Goal: Information Seeking & Learning: Learn about a topic

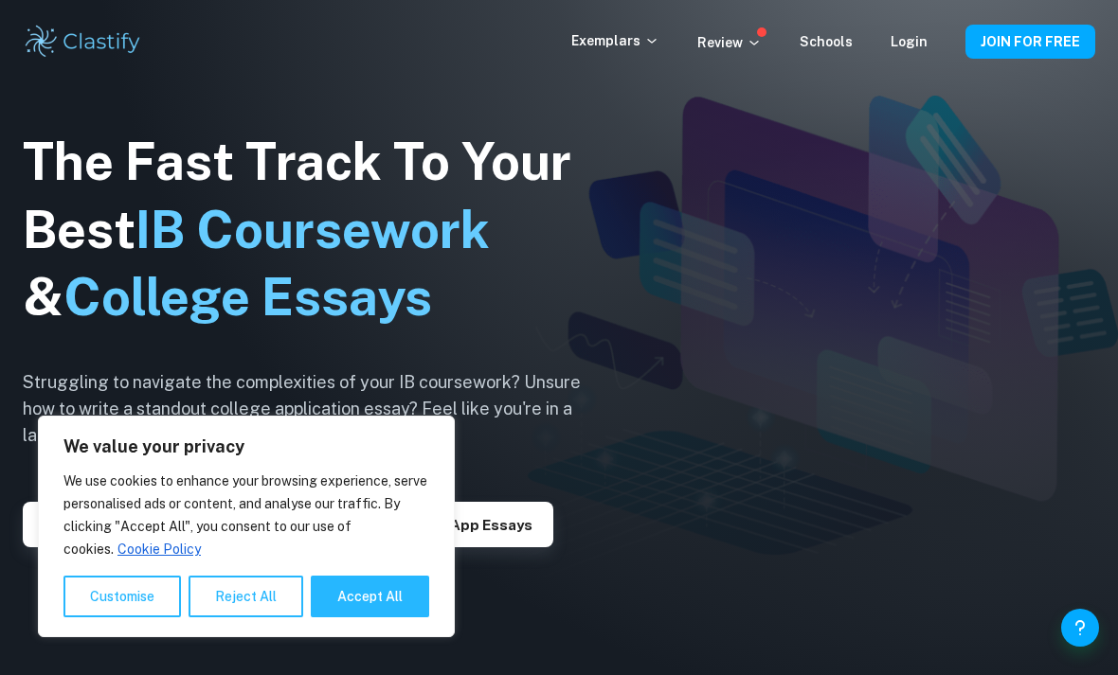
click at [382, 612] on button "Accept All" at bounding box center [370, 597] width 118 height 42
checkbox input "true"
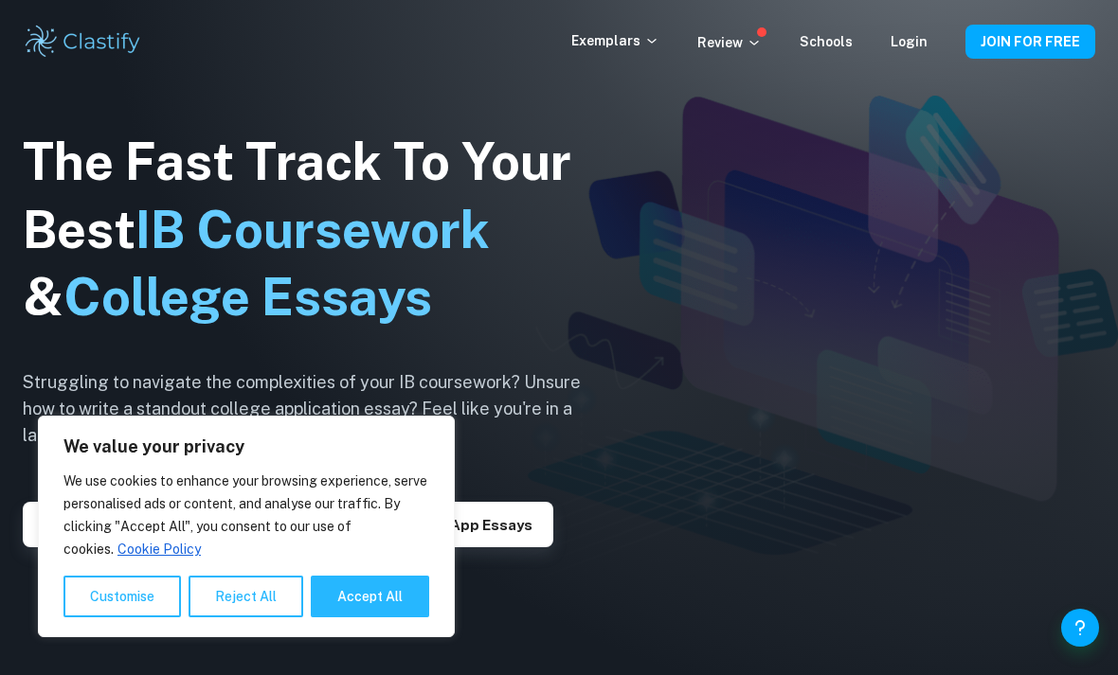
checkbox input "true"
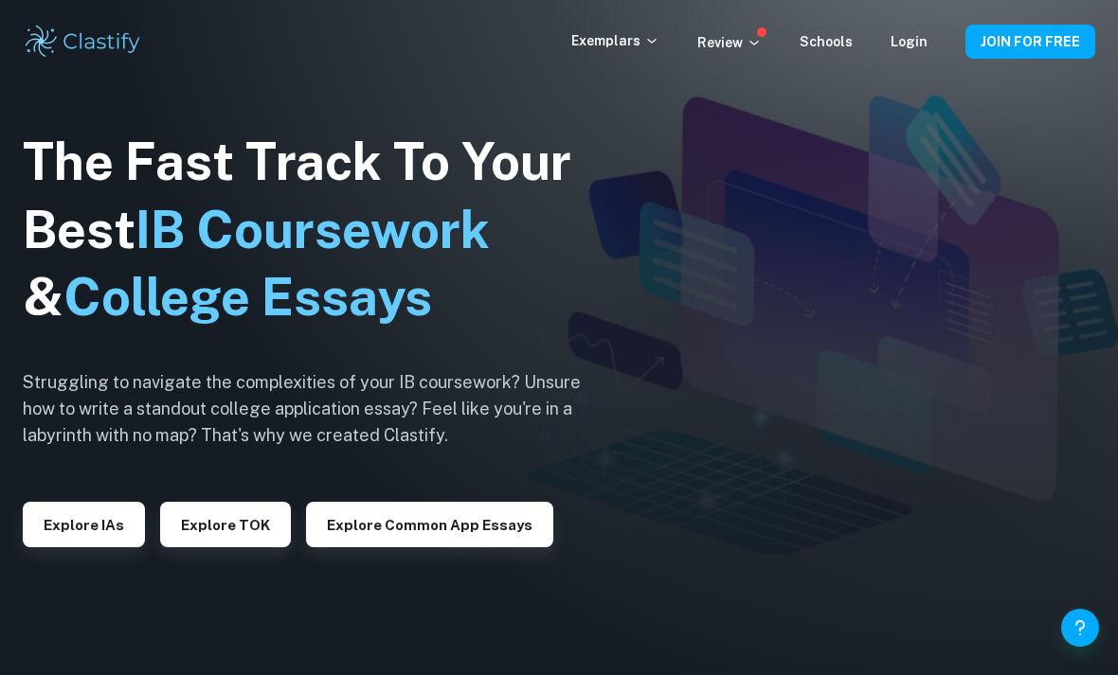
click at [110, 546] on button "Explore IAs" at bounding box center [84, 524] width 122 height 45
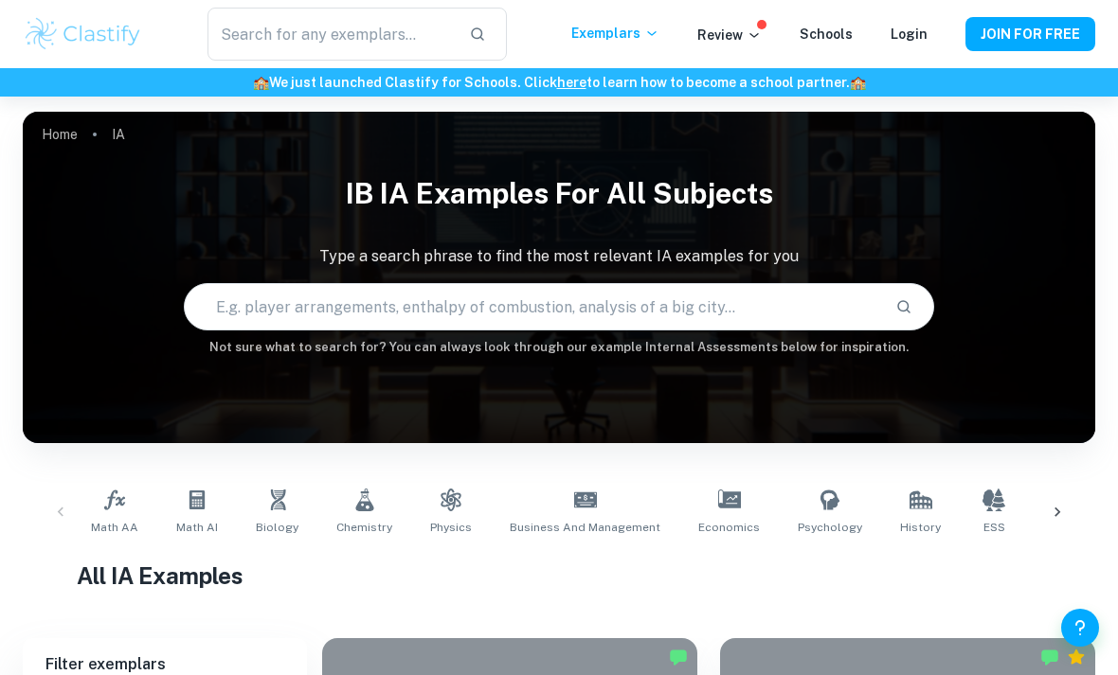
click at [194, 507] on icon at bounding box center [197, 500] width 23 height 23
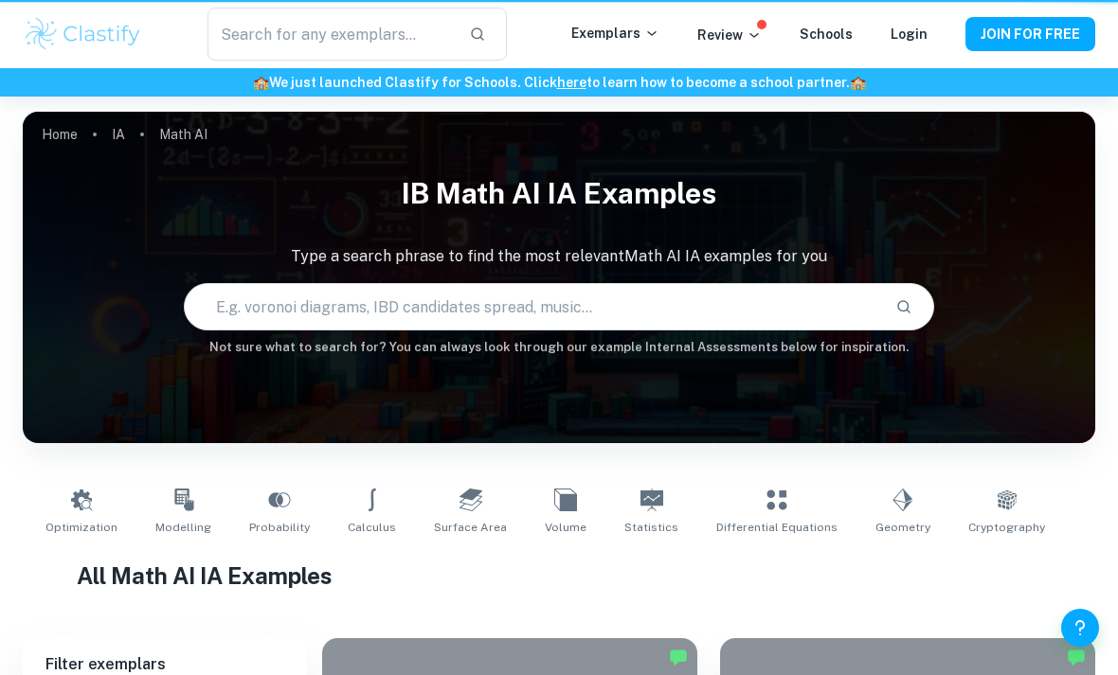
type input "Math AI"
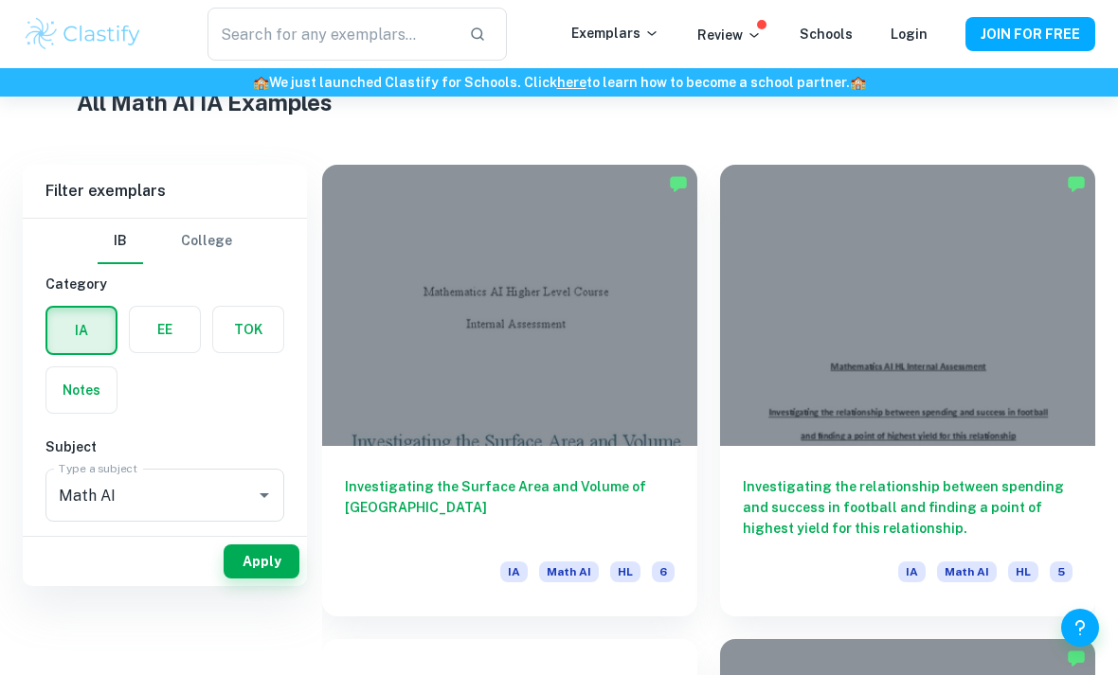
scroll to position [519, 0]
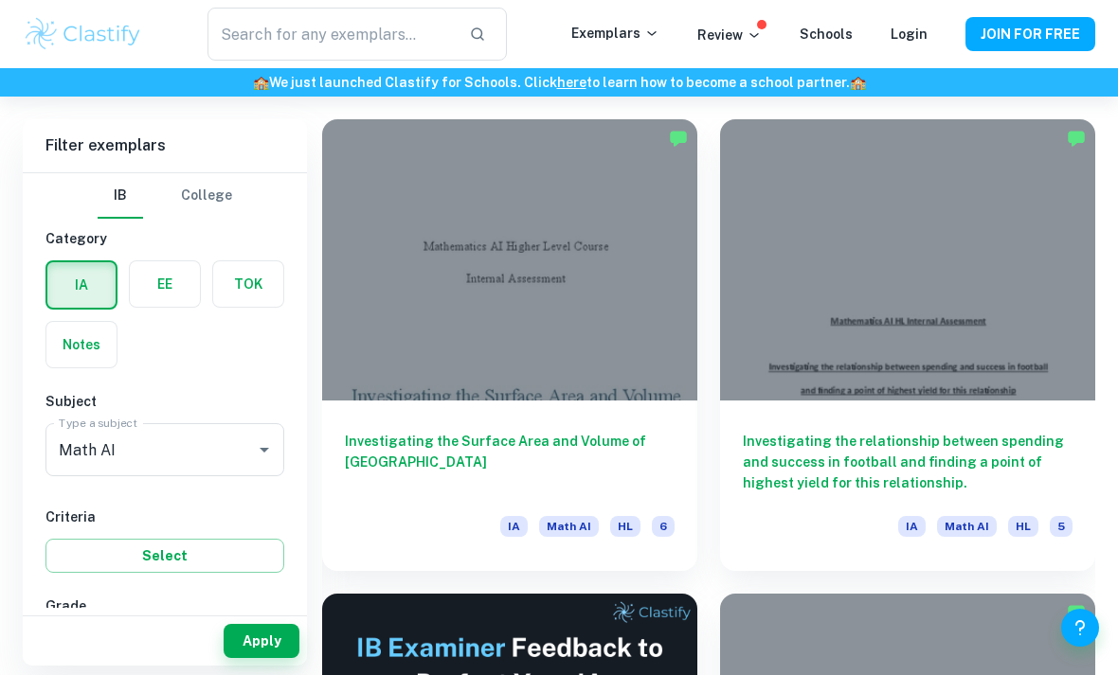
click at [655, 350] on div at bounding box center [509, 259] width 375 height 281
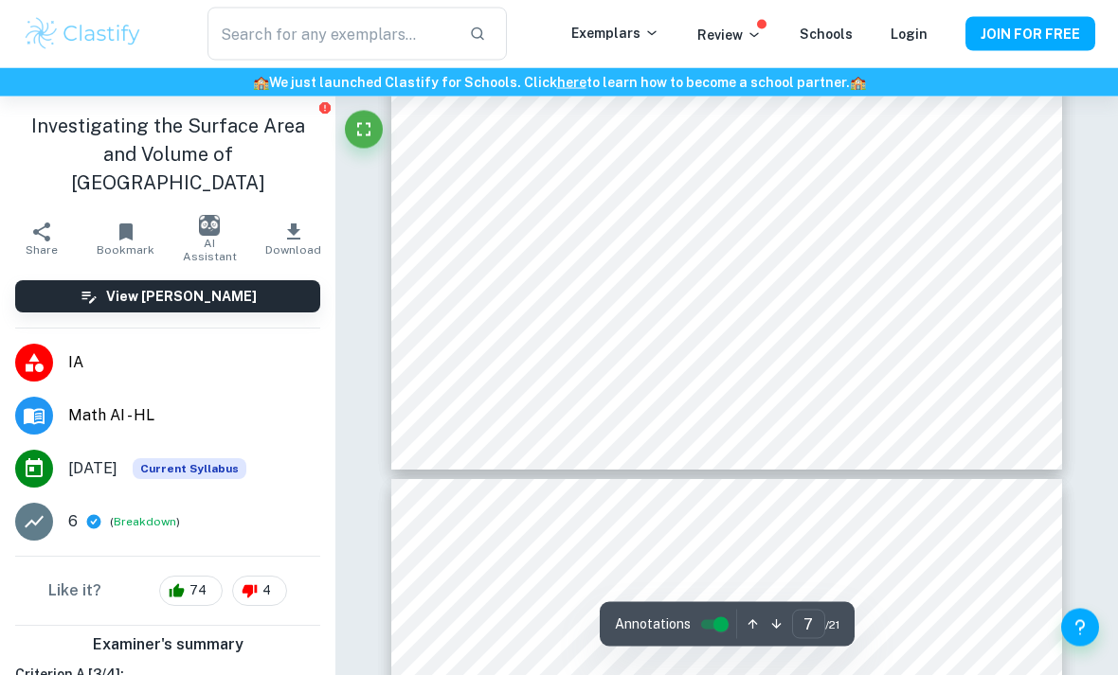
scroll to position [5995, 0]
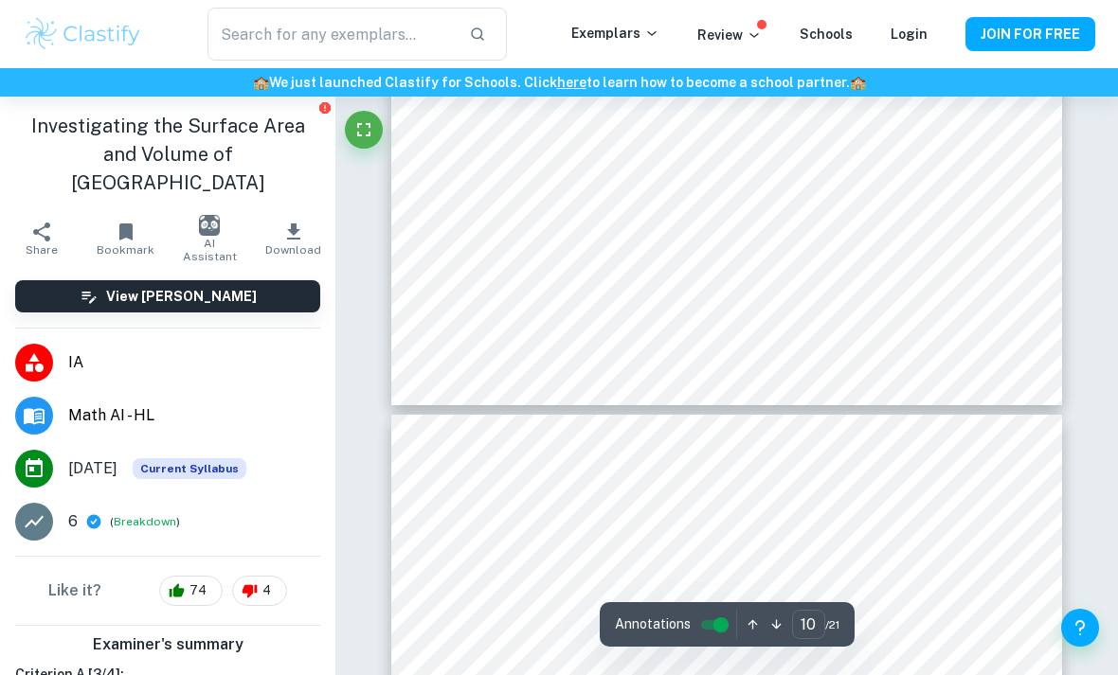
type input "11"
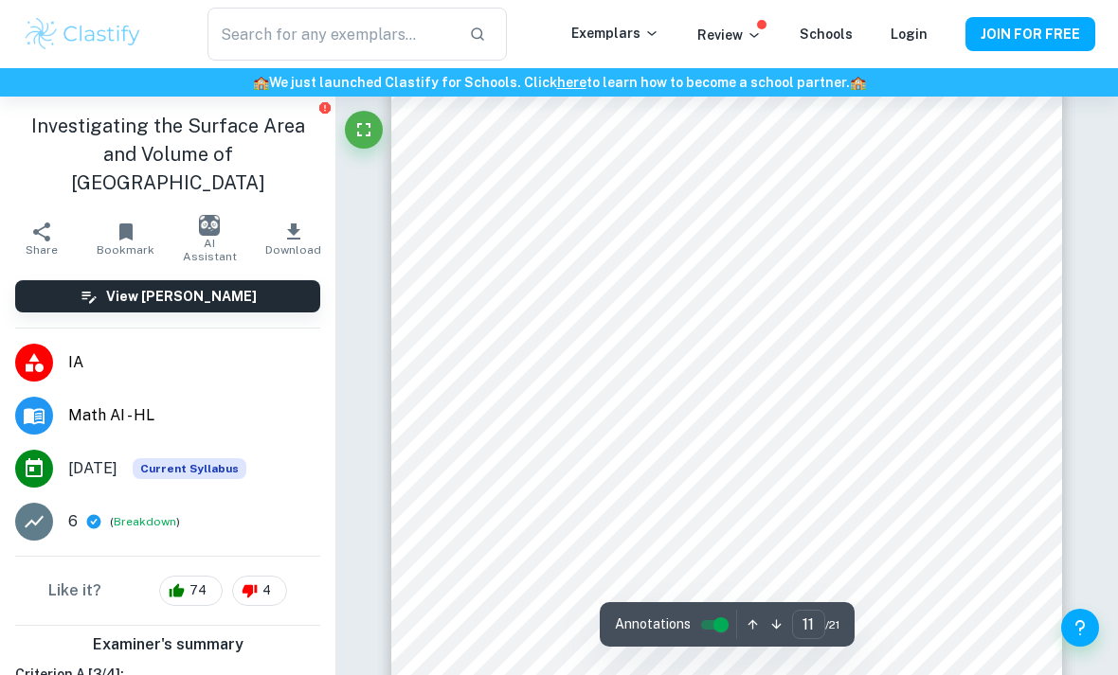
scroll to position [9212, 0]
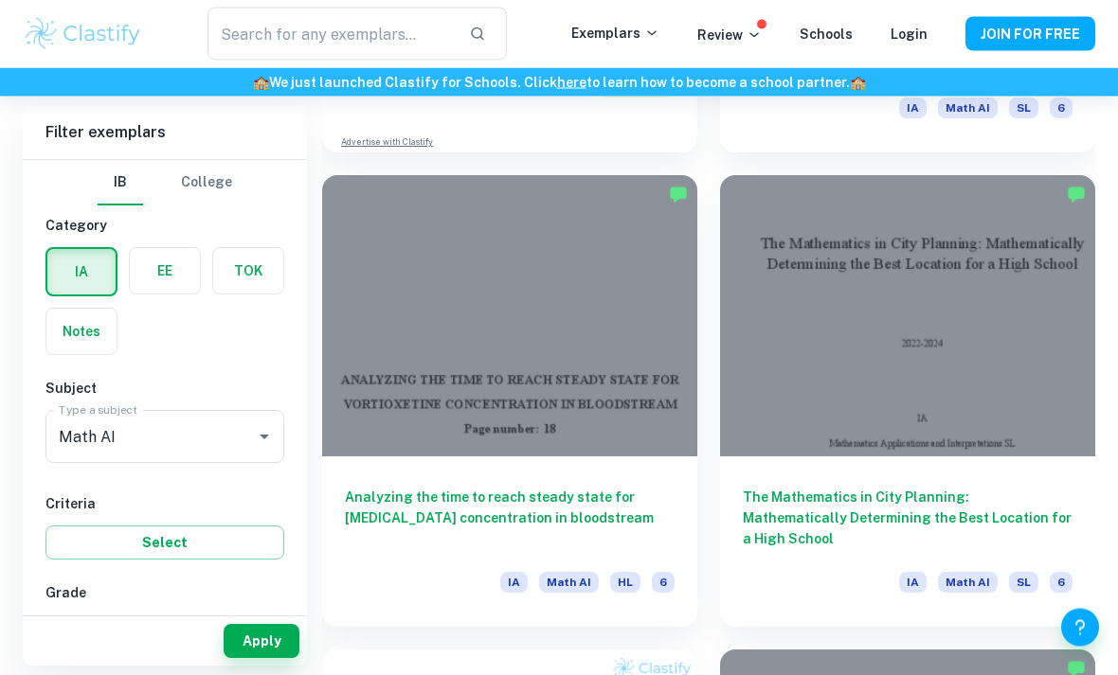
scroll to position [1412, 0]
click at [873, 284] on div at bounding box center [907, 315] width 375 height 281
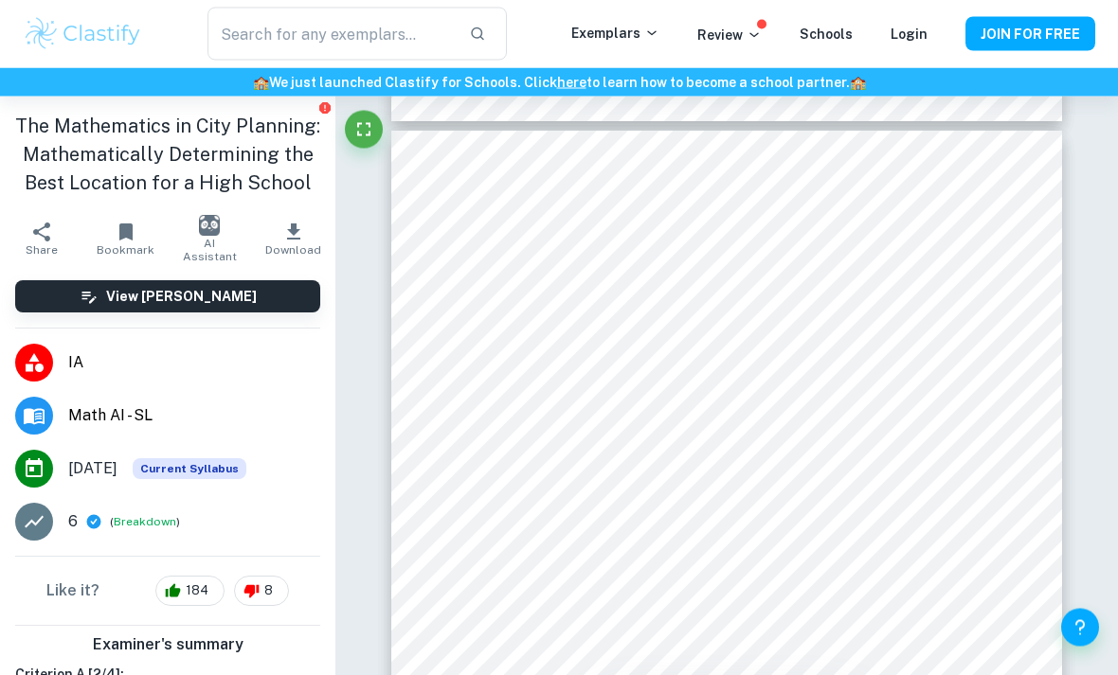
scroll to position [17644, 0]
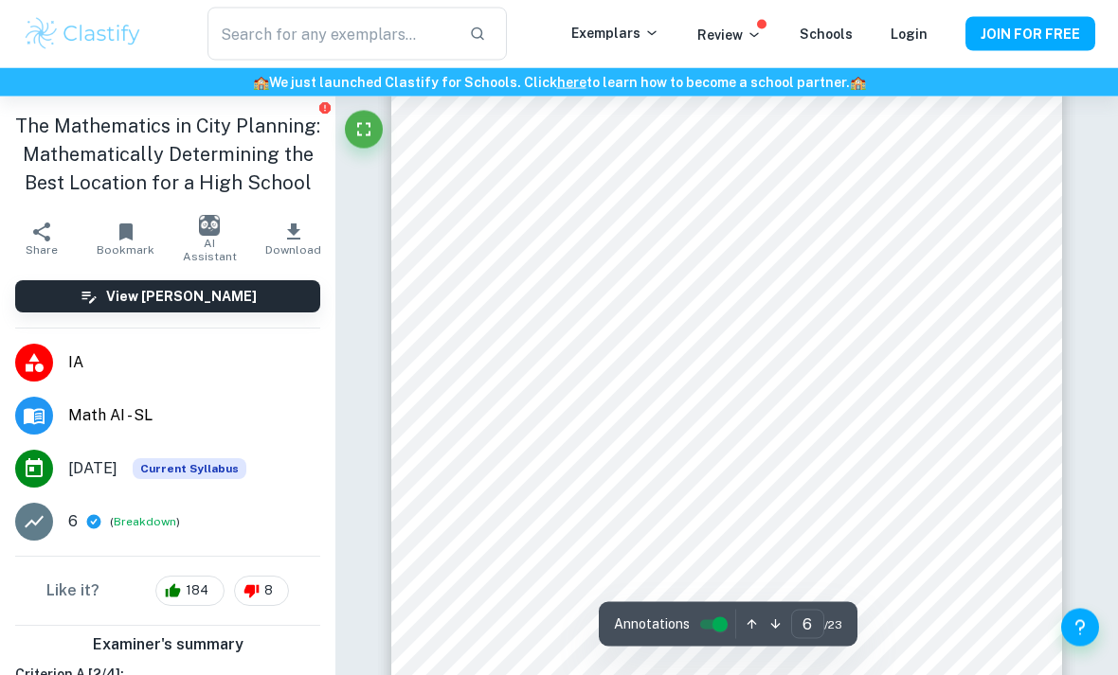
type input "5"
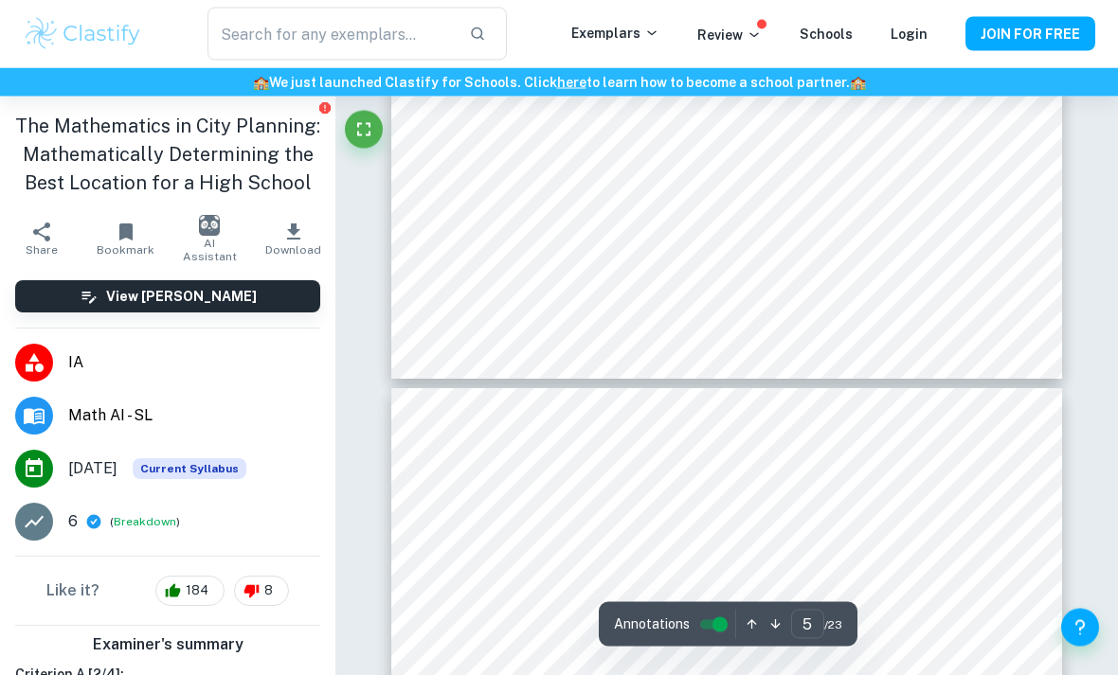
scroll to position [4431, 0]
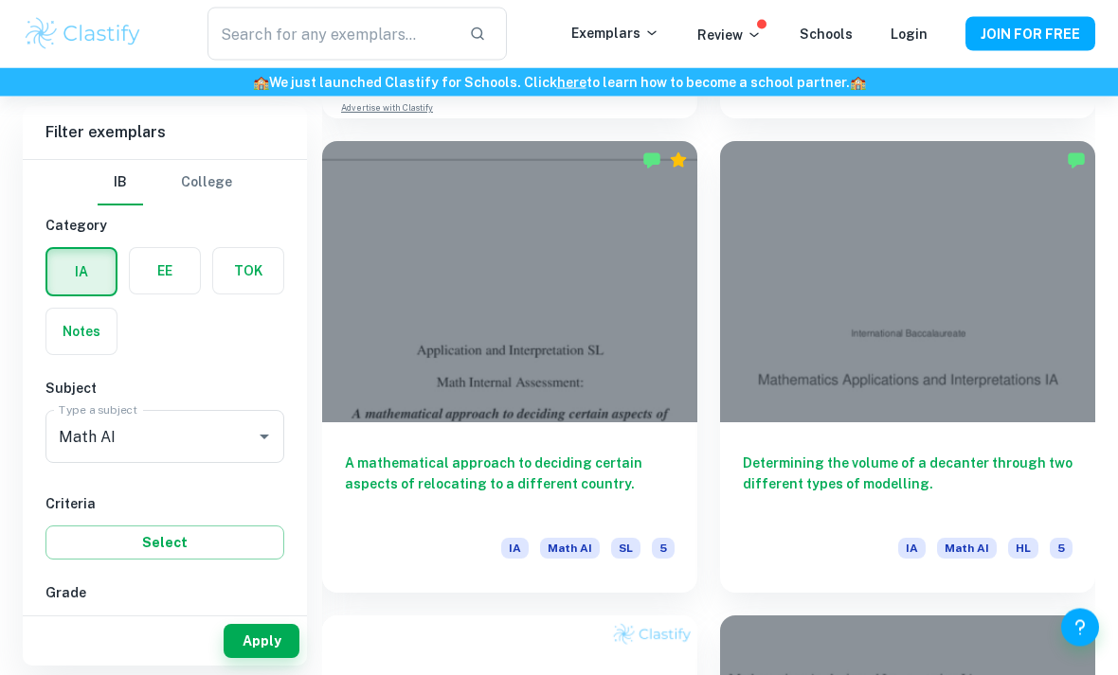
scroll to position [5242, 0]
click at [641, 384] on div at bounding box center [509, 281] width 375 height 281
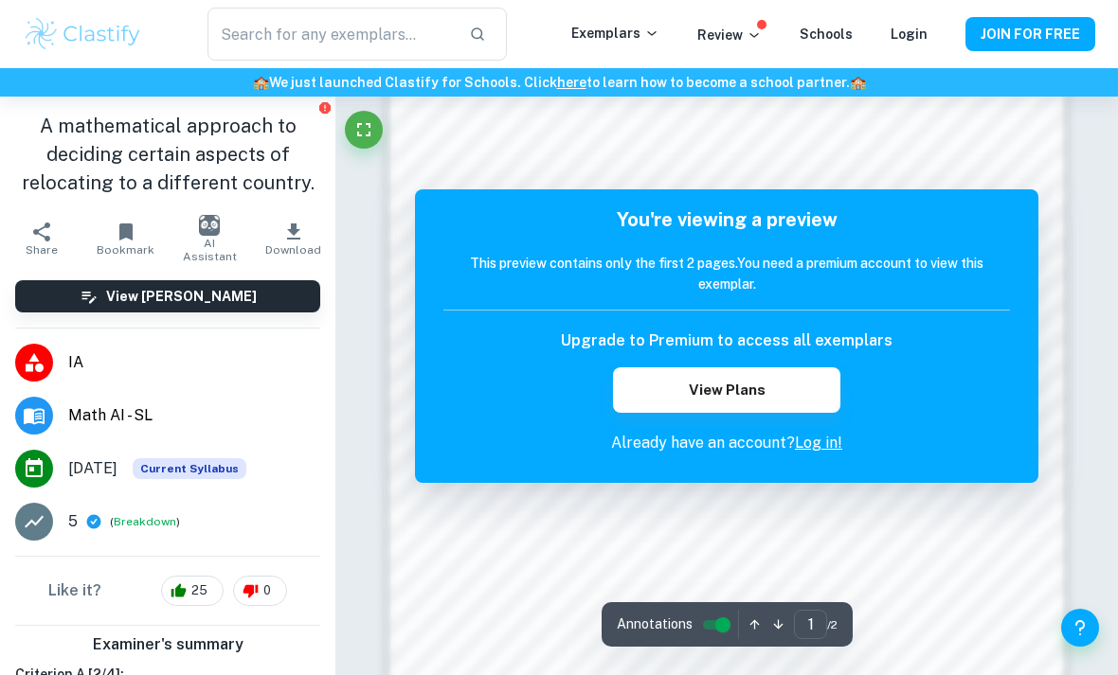
scroll to position [1146, 0]
click at [815, 439] on link "Log in!" at bounding box center [818, 443] width 47 height 18
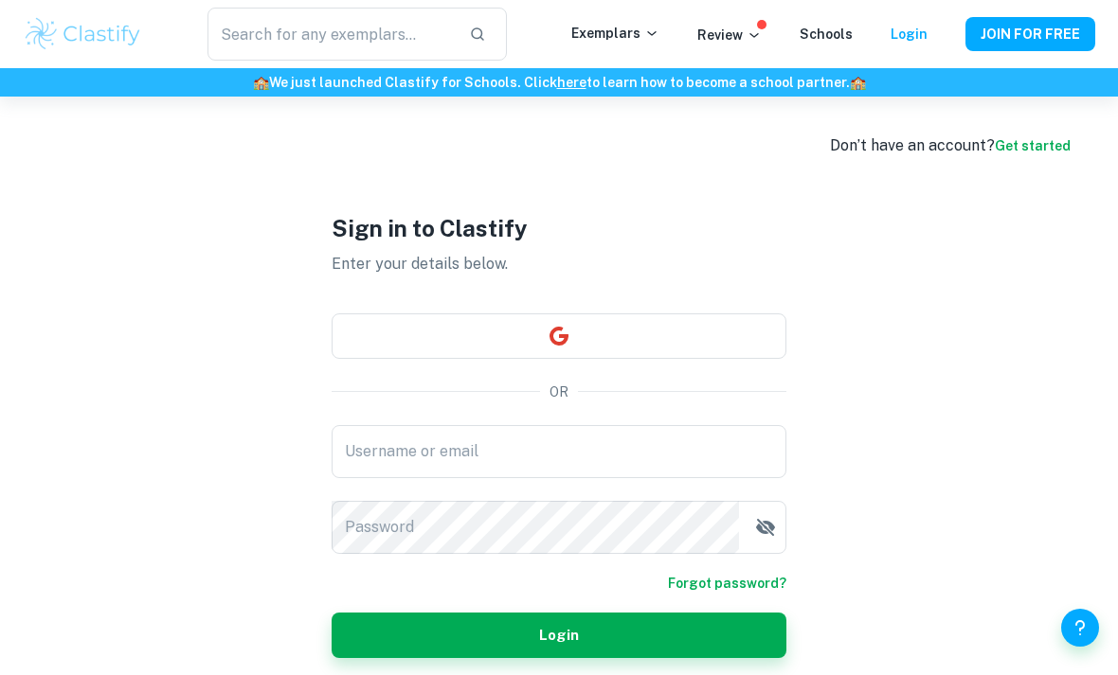
click at [657, 478] on input "Username or email" at bounding box center [558, 451] width 455 height 53
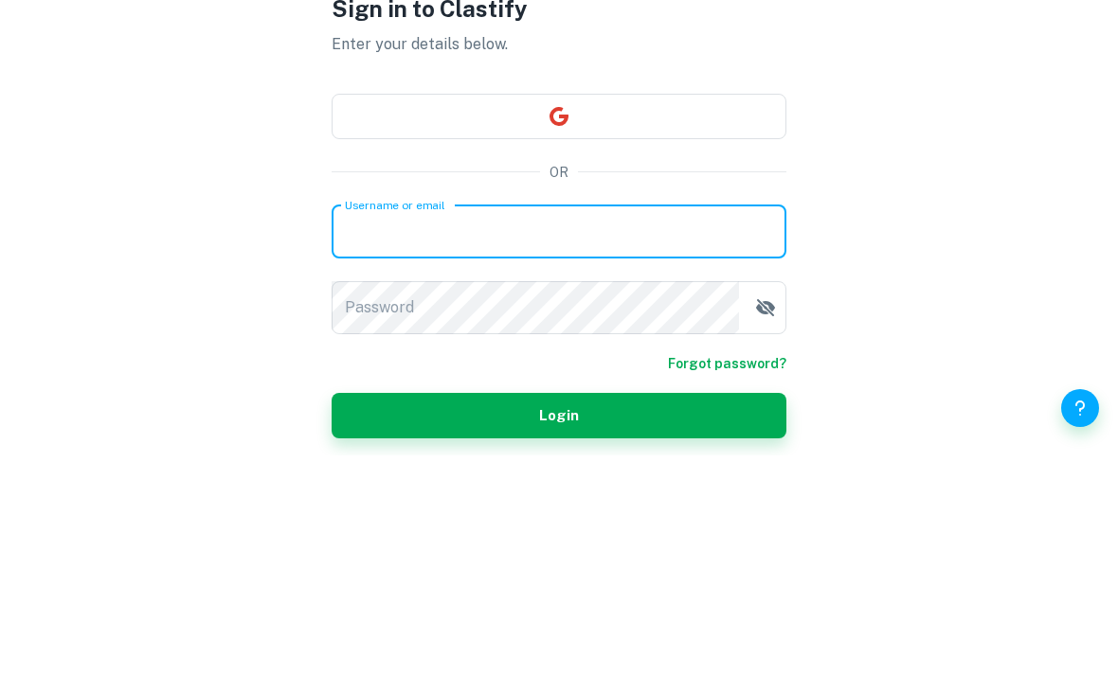
type input "m"
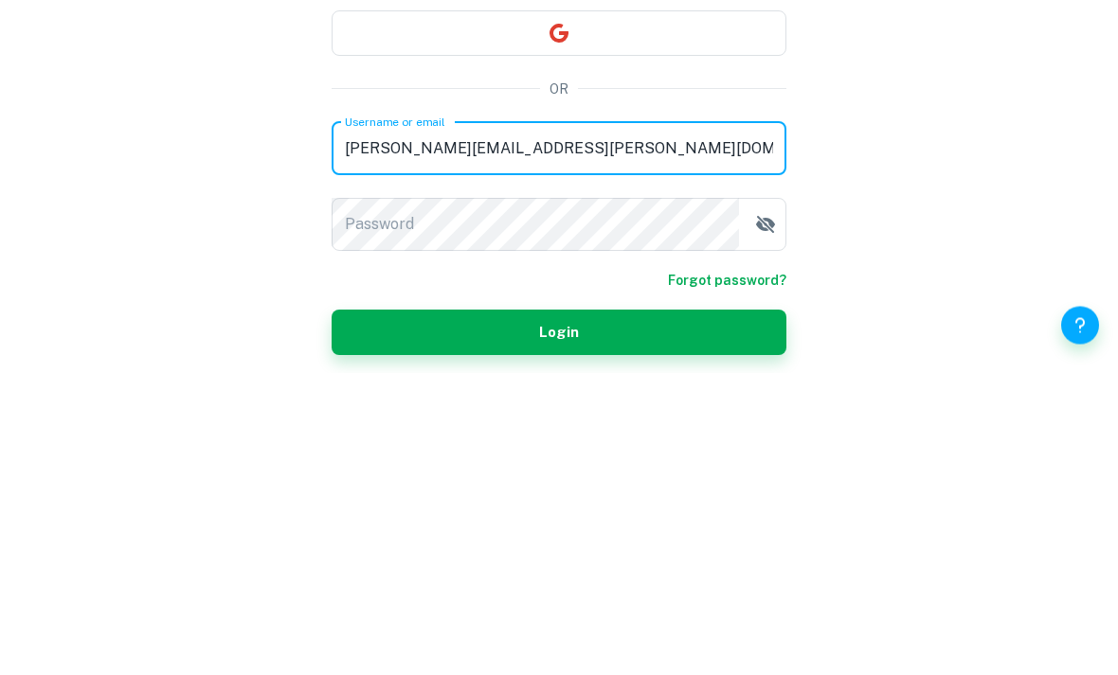
type input "[PERSON_NAME][EMAIL_ADDRESS][PERSON_NAME][DOMAIN_NAME]"
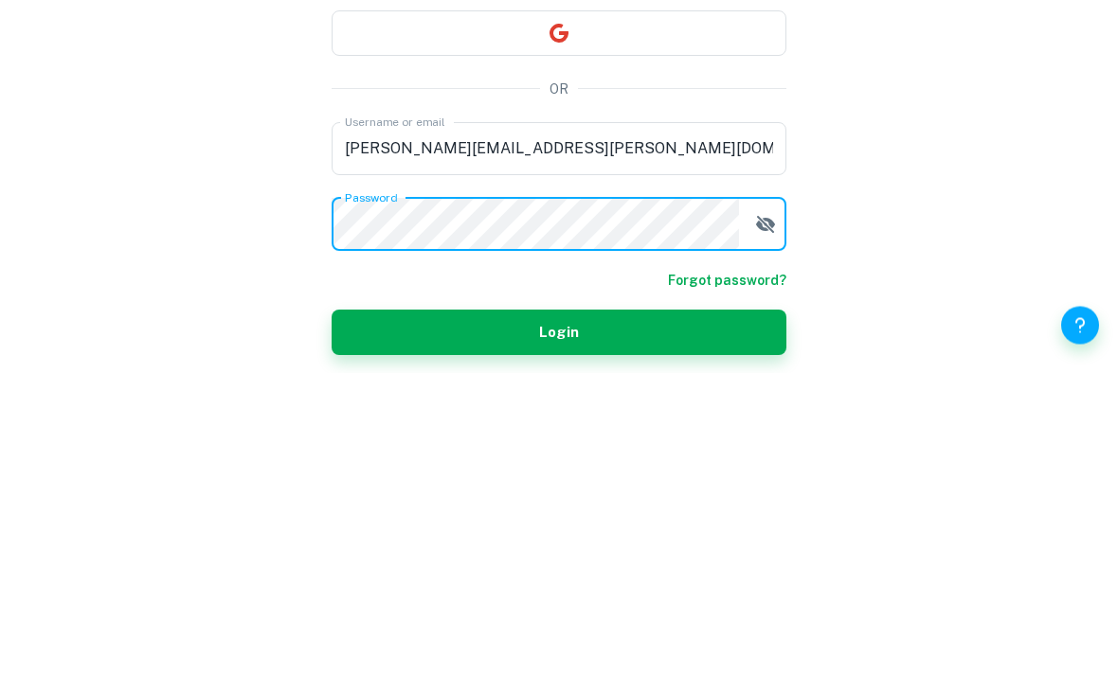
scroll to position [20, 0]
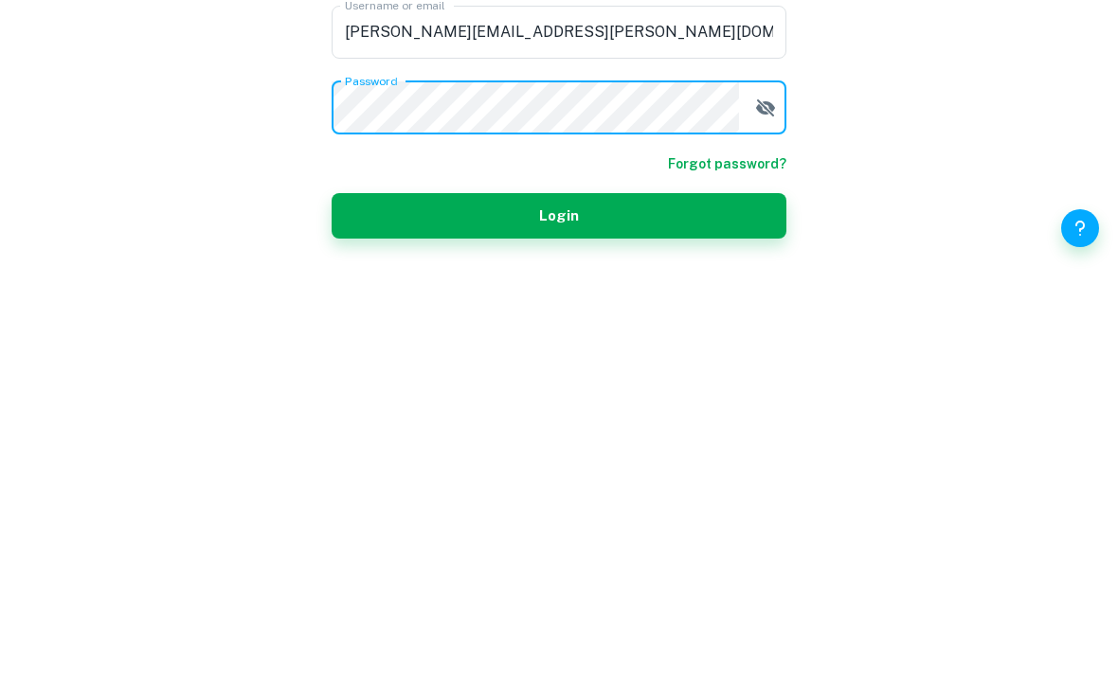
click at [395, 593] on button "Login" at bounding box center [558, 615] width 455 height 45
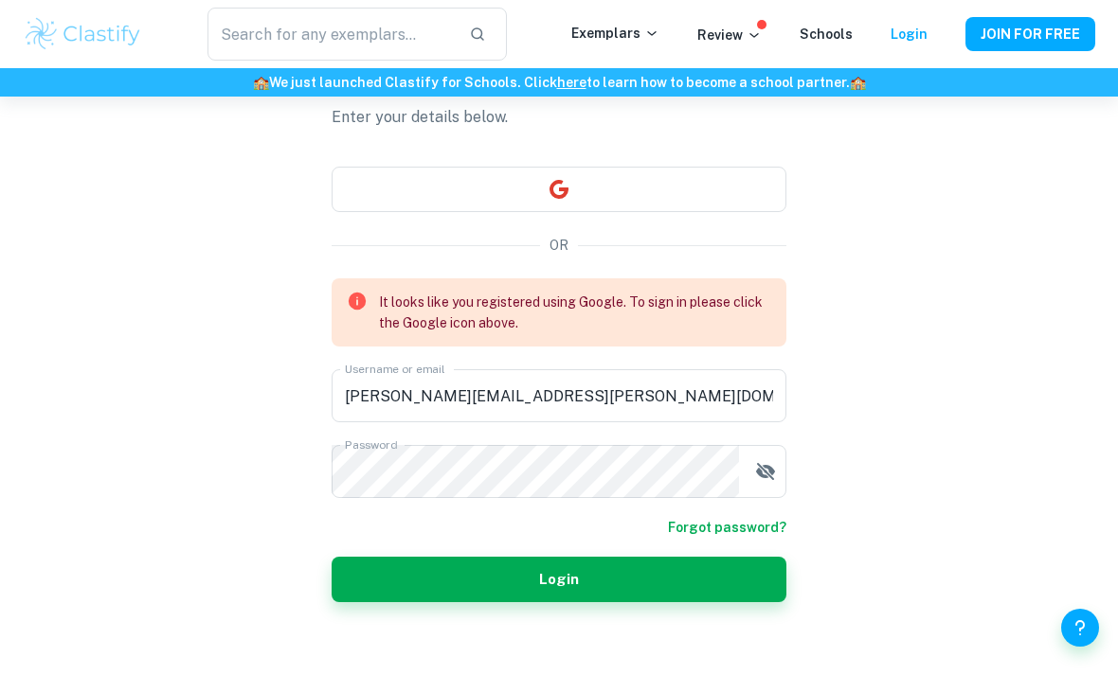
scroll to position [75, 0]
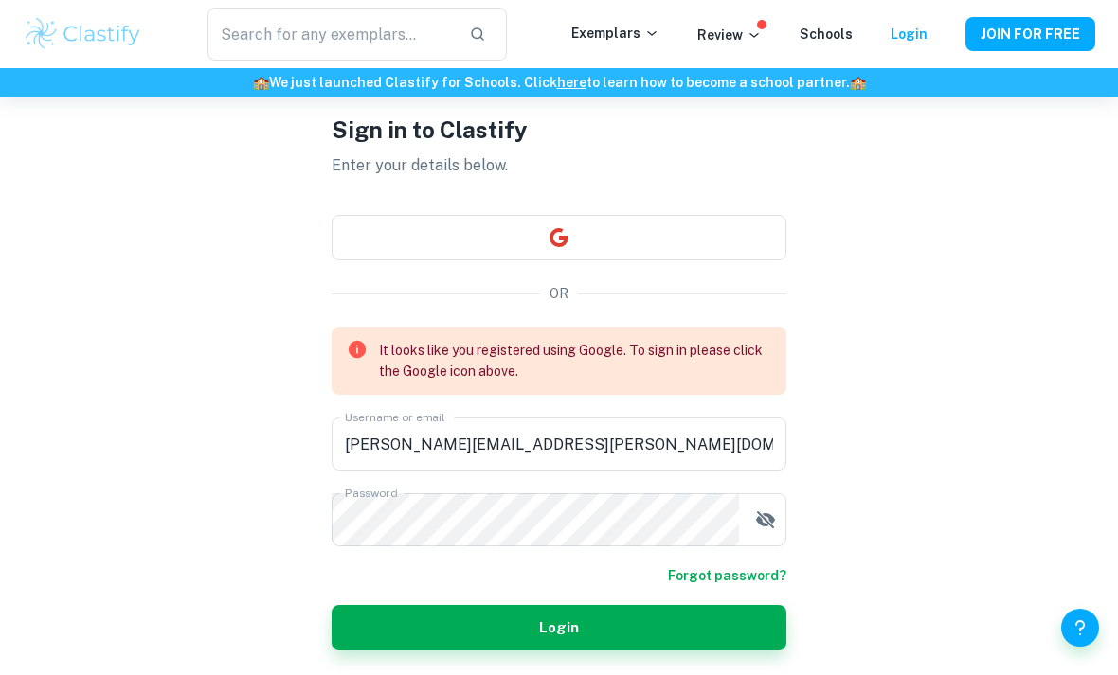
click at [400, 248] on button "button" at bounding box center [558, 237] width 455 height 45
click at [695, 218] on div "Sign in to Clastify Enter your details below. OR It looks like you registered u…" at bounding box center [558, 382] width 455 height 720
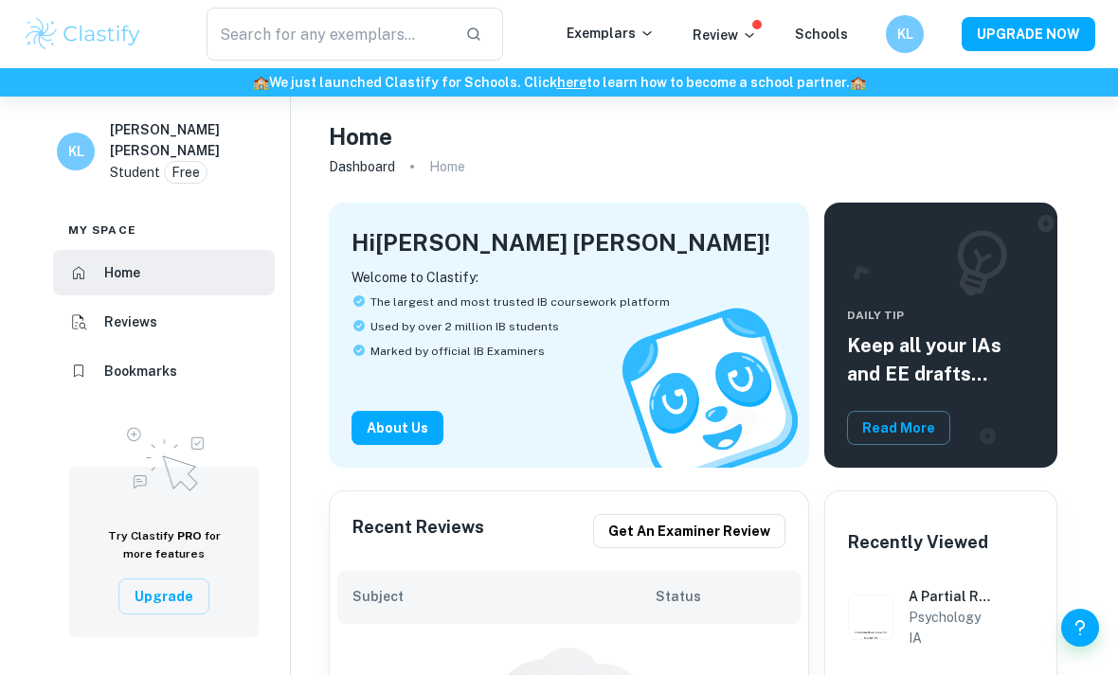
click at [444, 45] on input "text" at bounding box center [327, 34] width 243 height 53
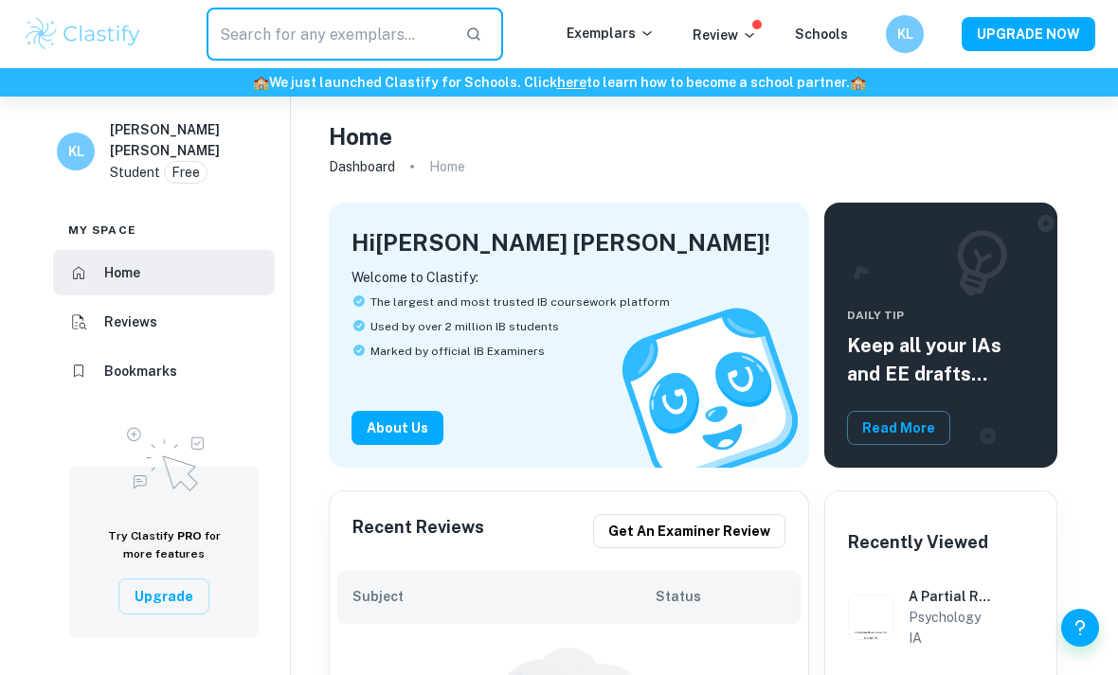
click at [616, 40] on p "Exemplars" at bounding box center [610, 33] width 88 height 21
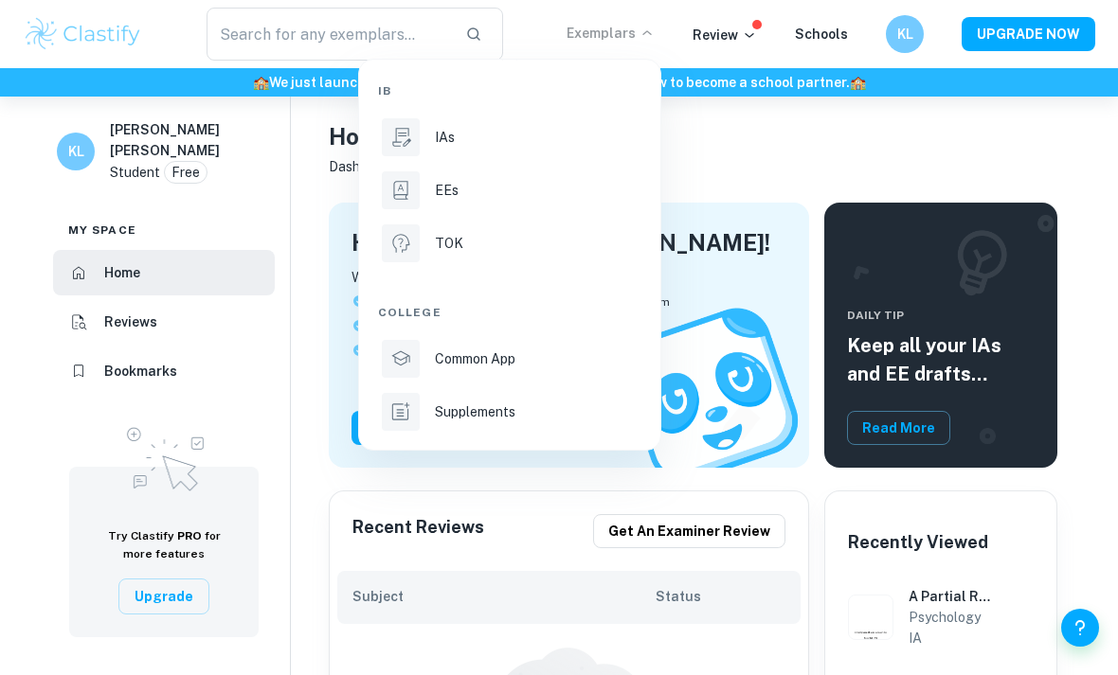
click at [545, 132] on div "IAs" at bounding box center [536, 137] width 203 height 21
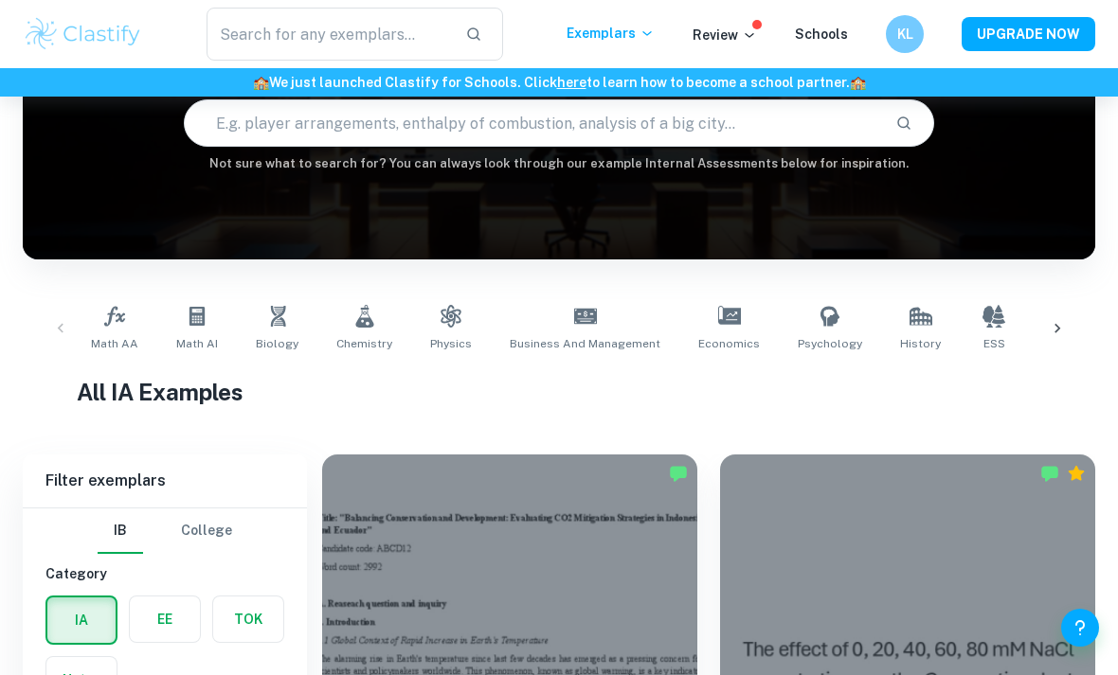
scroll to position [172, 0]
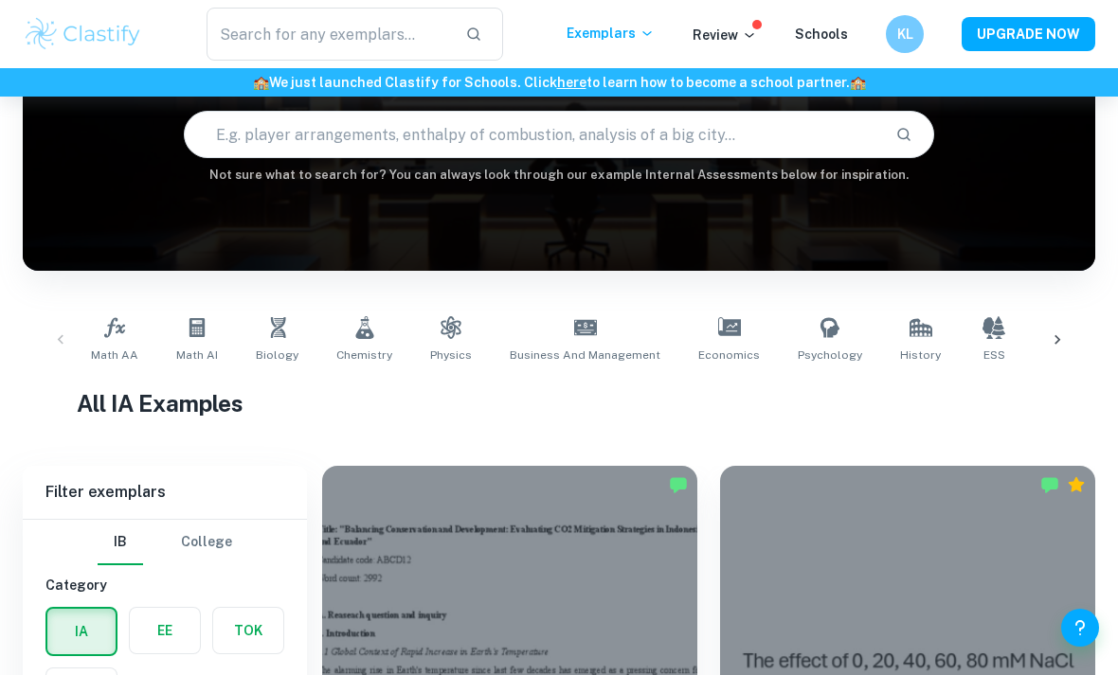
click at [195, 313] on link "Math AI" at bounding box center [197, 340] width 57 height 63
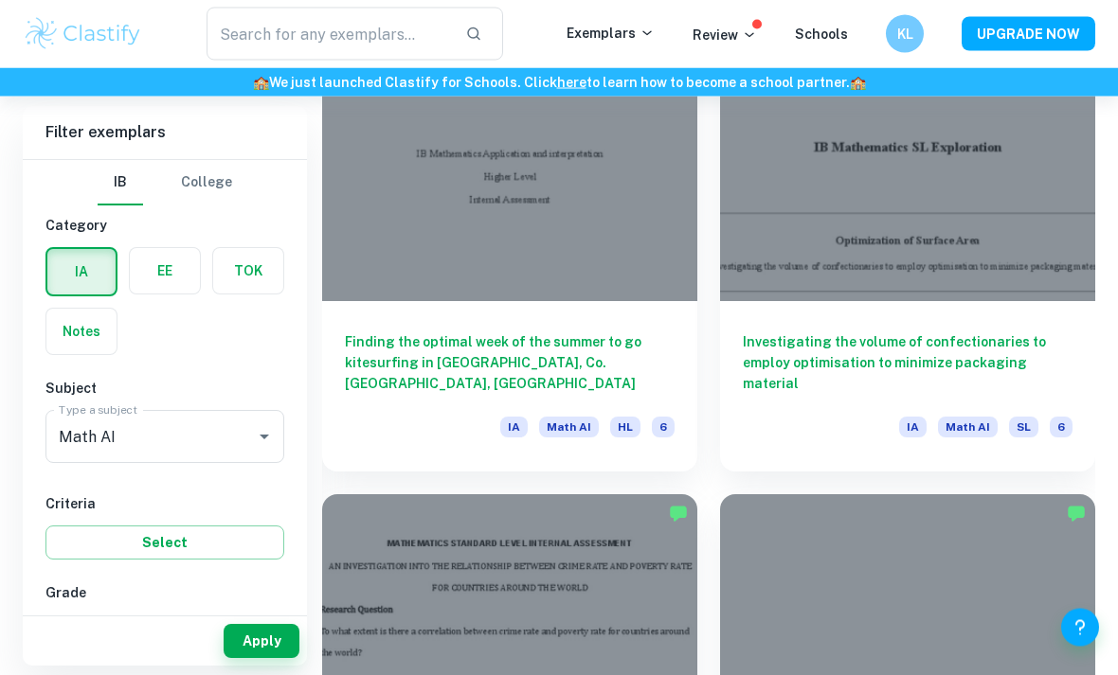
scroll to position [6787, 0]
click at [922, 319] on div "Investigating the volume of confectionaries to employ optimisation to minimize …" at bounding box center [907, 386] width 375 height 170
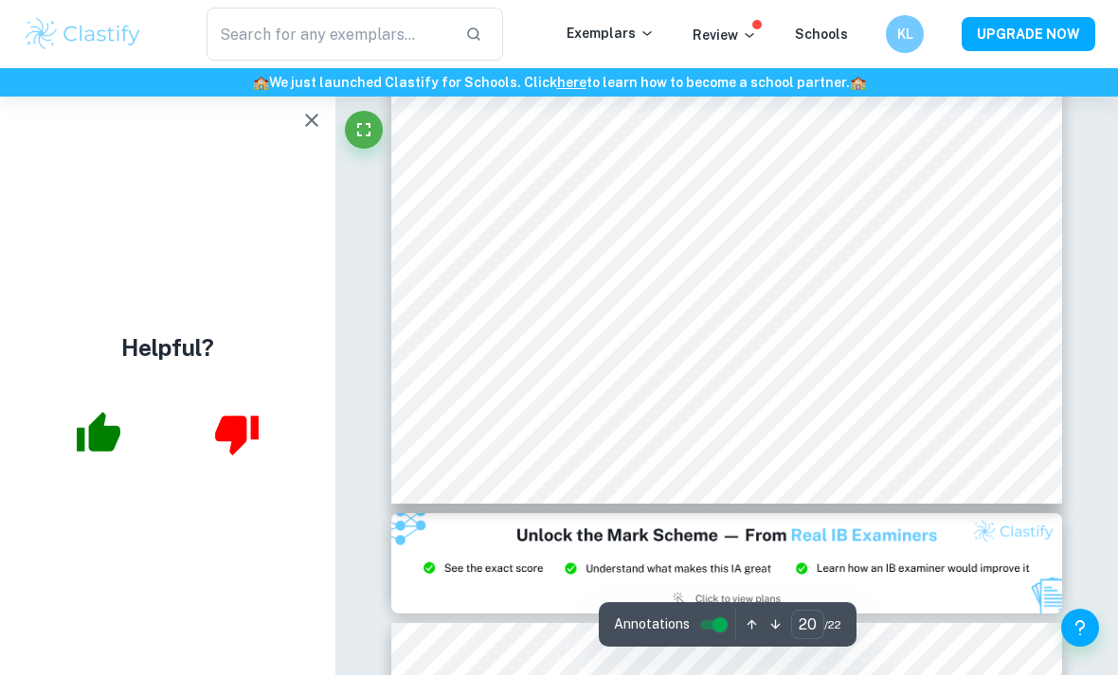
scroll to position [17339, 0]
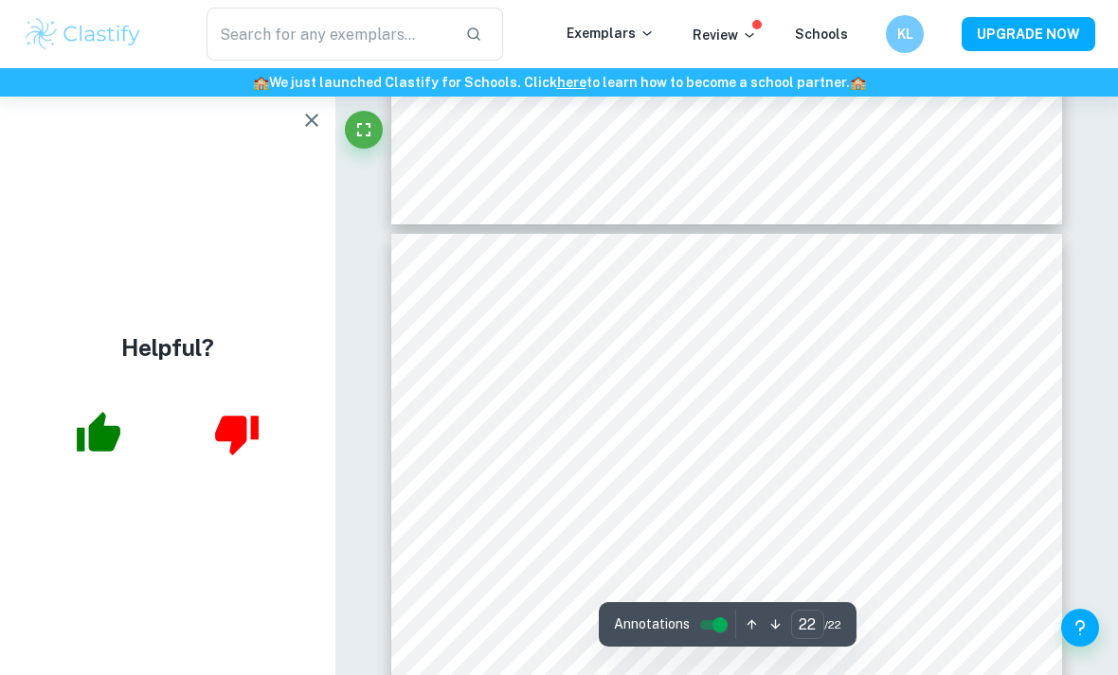
type input "21"
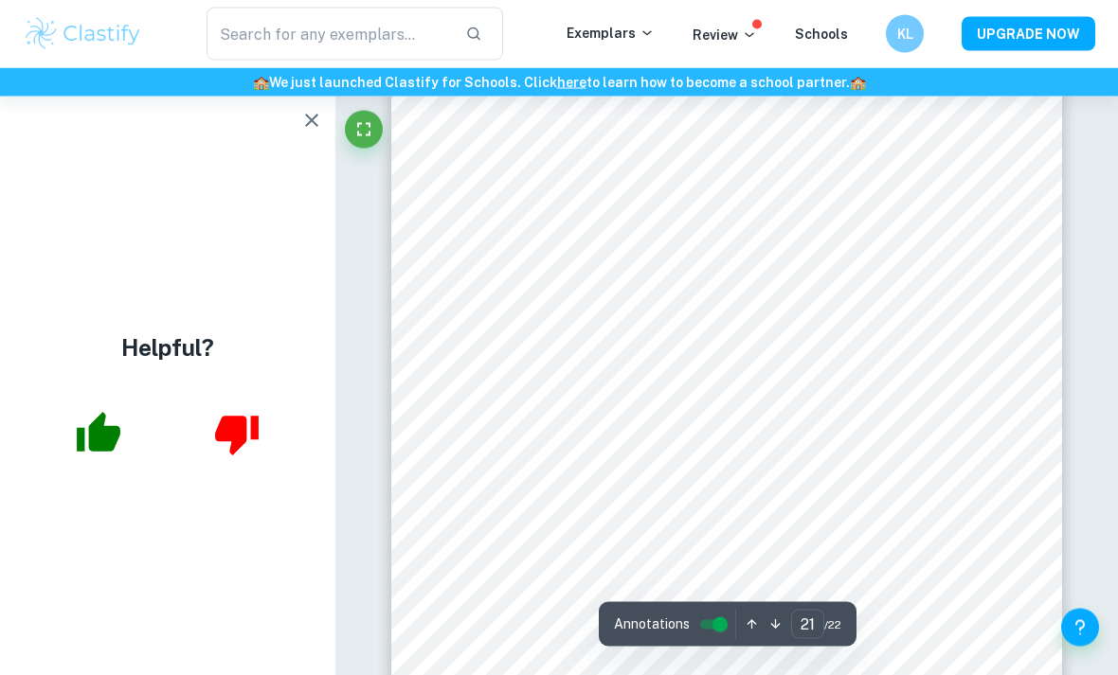
scroll to position [18312, 0]
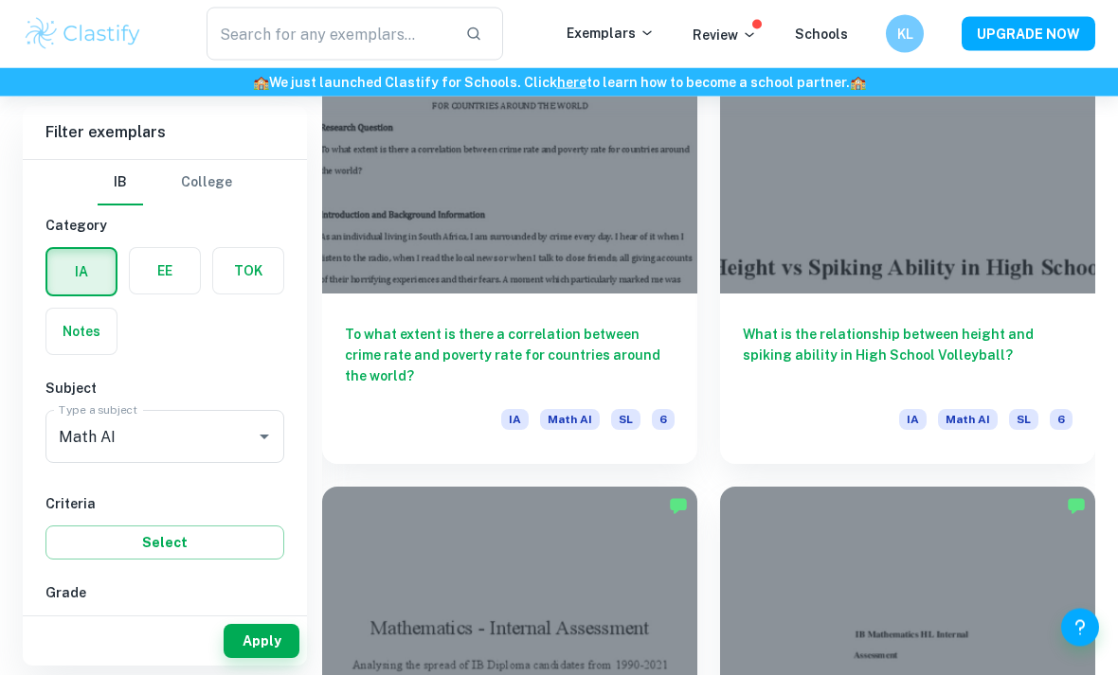
scroll to position [7269, 0]
click at [788, 228] on div at bounding box center [907, 152] width 375 height 281
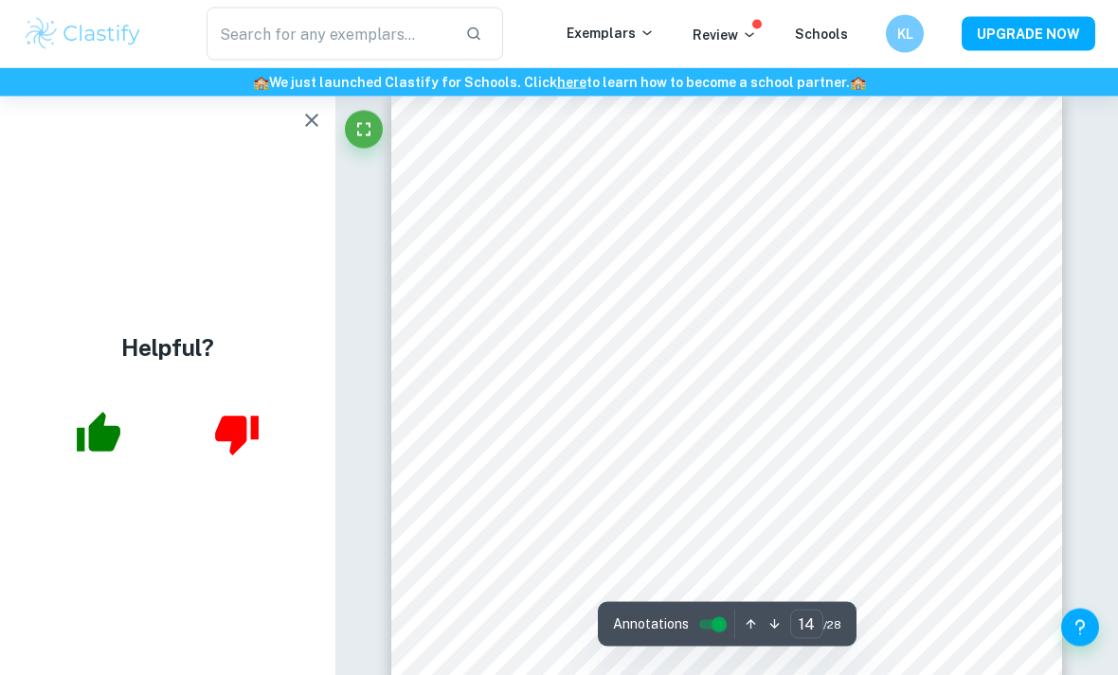
scroll to position [11763, 0]
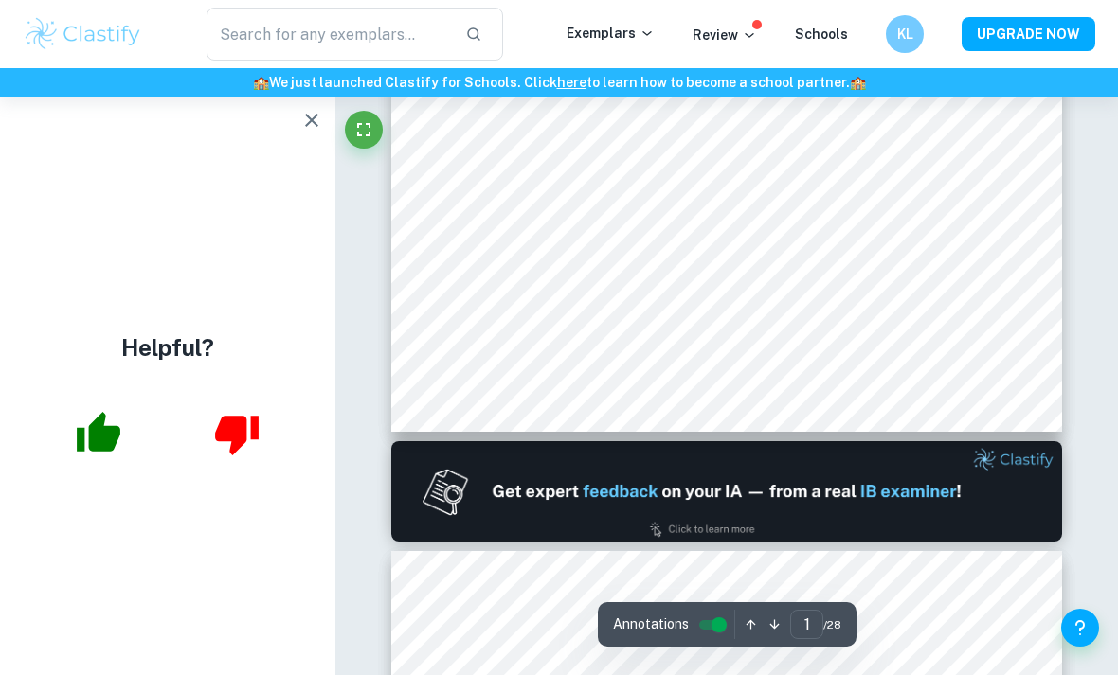
type input "2"
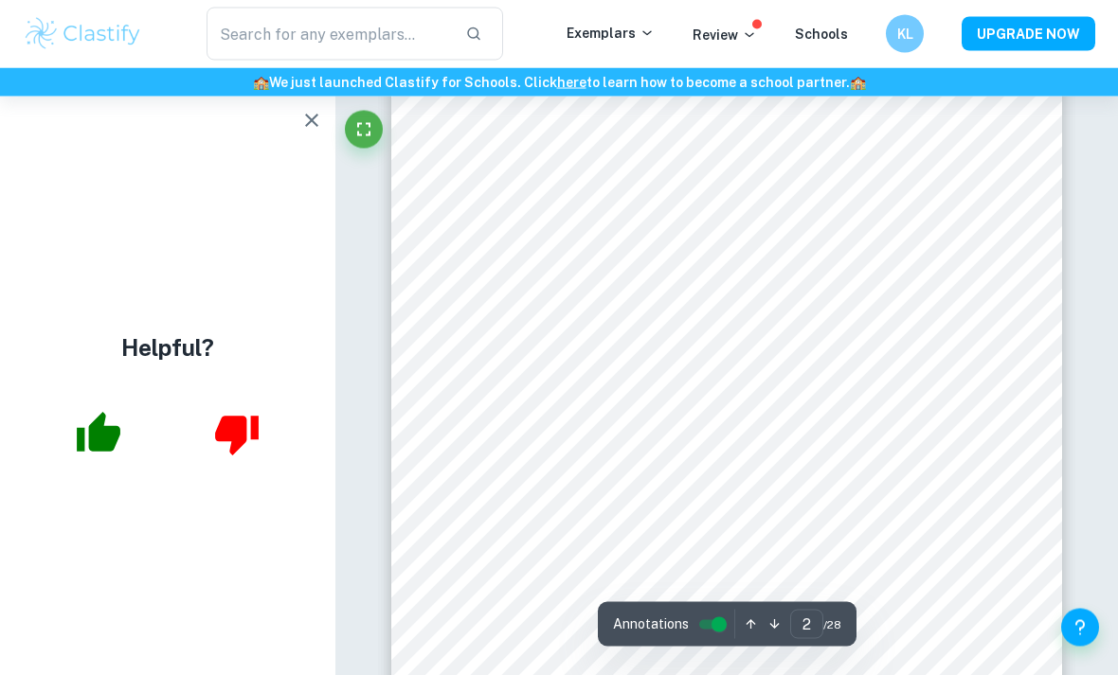
scroll to position [1088, 0]
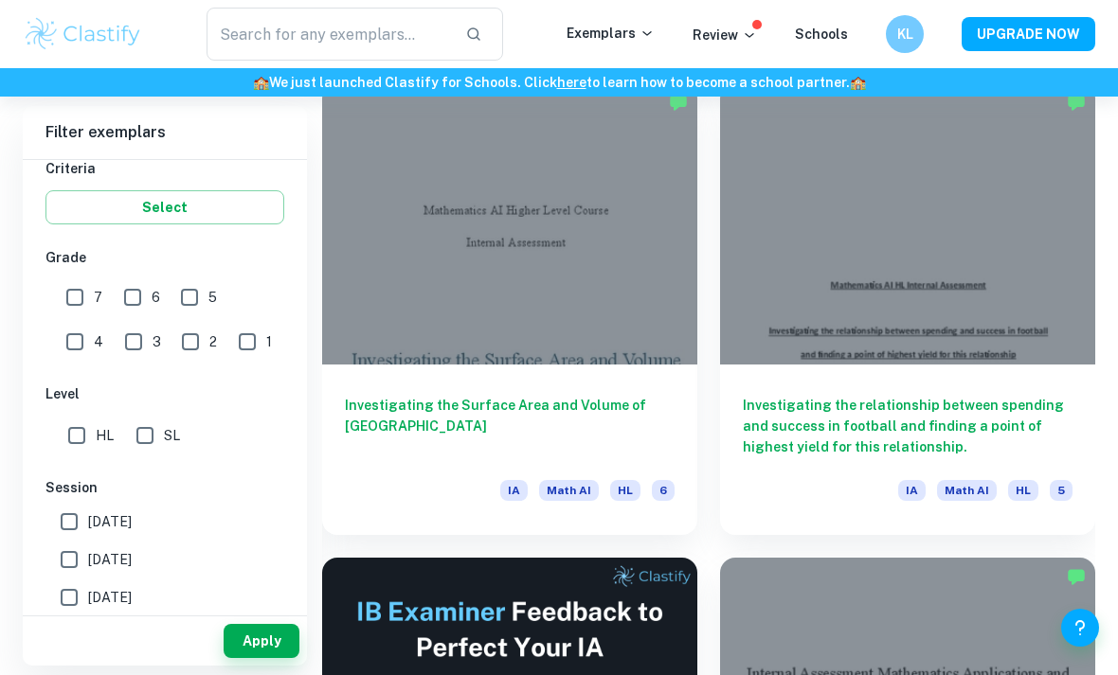
scroll to position [572, 0]
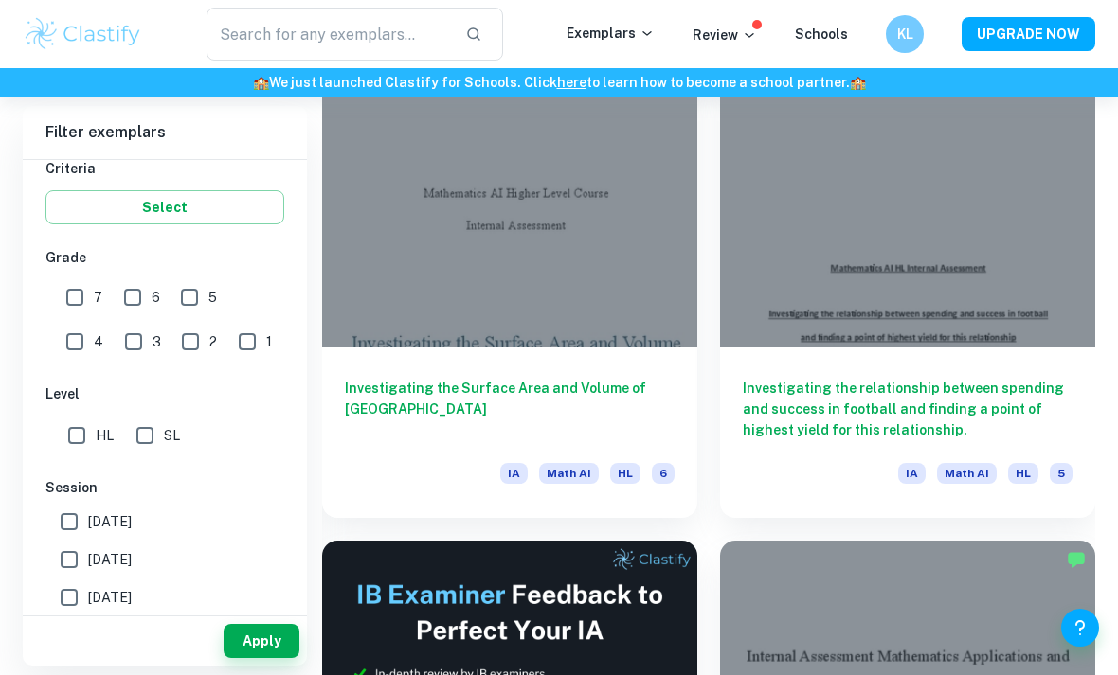
click at [146, 440] on input "SL" at bounding box center [145, 436] width 38 height 38
checkbox input "true"
click at [251, 658] on button "Apply" at bounding box center [262, 641] width 76 height 34
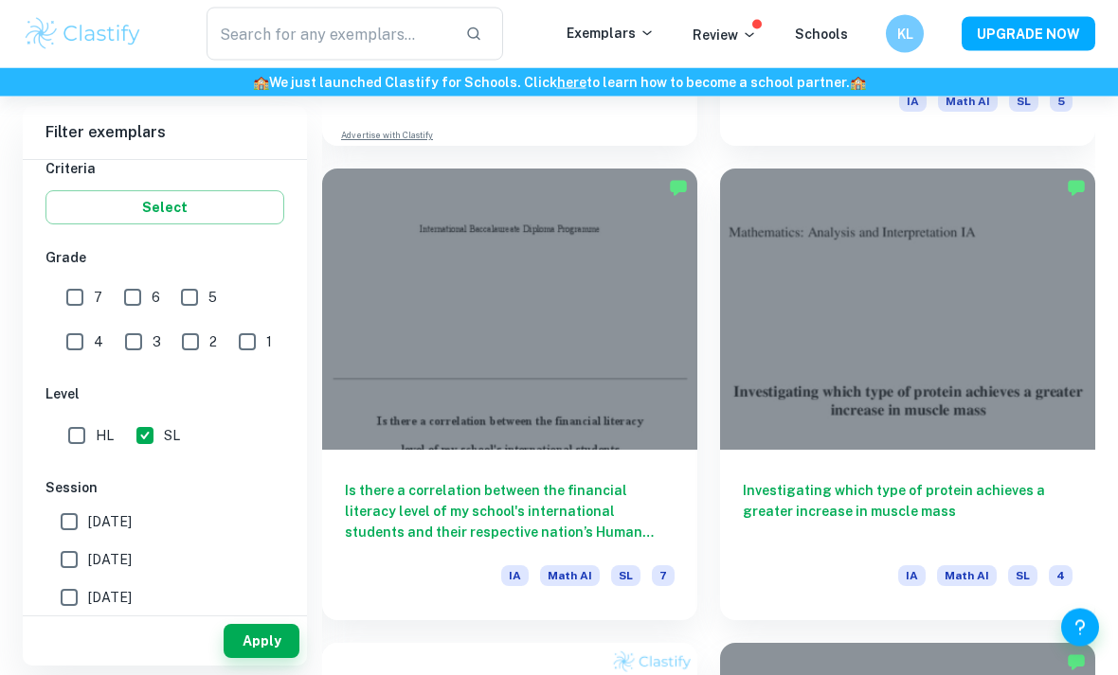
scroll to position [1419, 0]
click at [357, 474] on div "Is there a correlation between the financial literacy level of my school's inte…" at bounding box center [509, 535] width 375 height 170
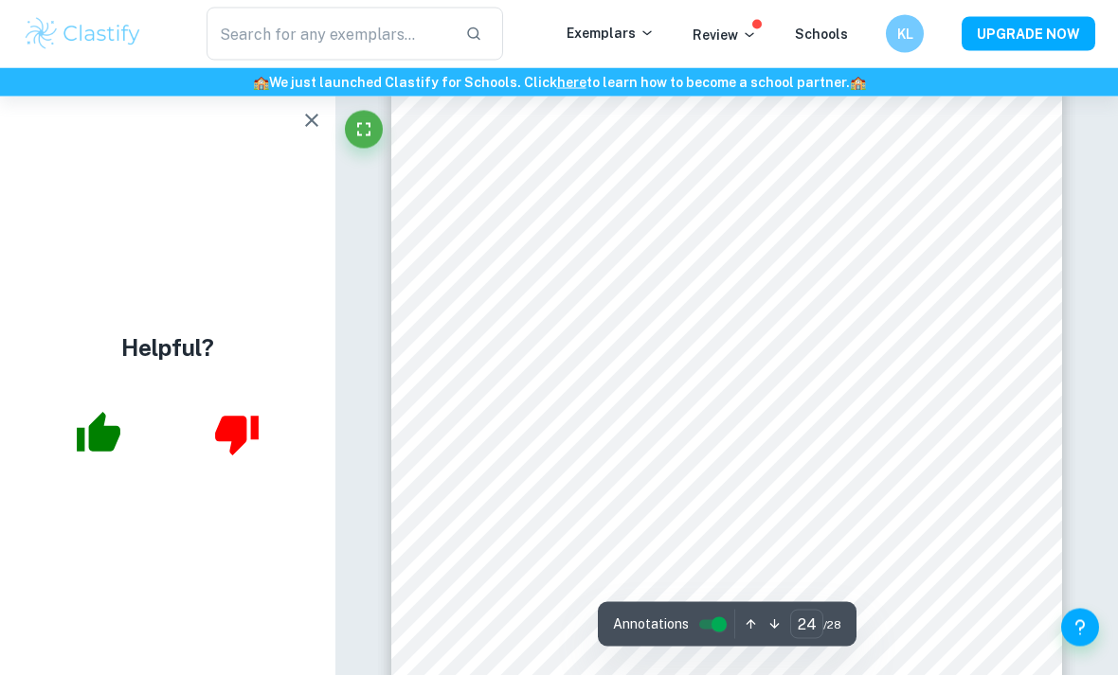
scroll to position [20772, 0]
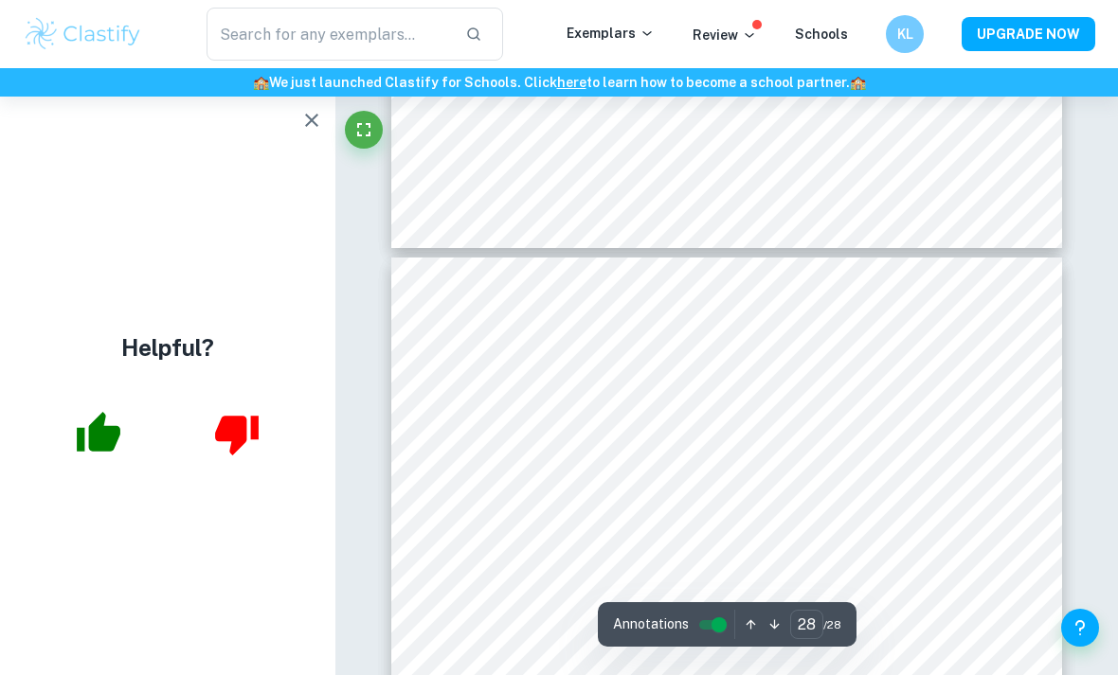
type input "27"
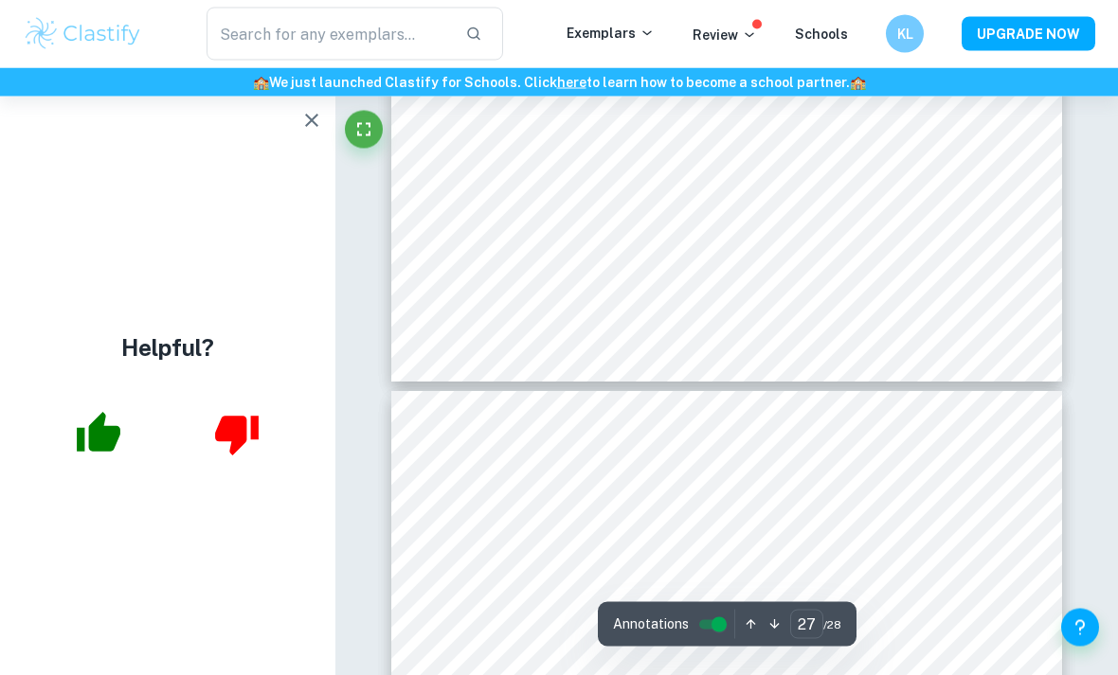
scroll to position [24061, 0]
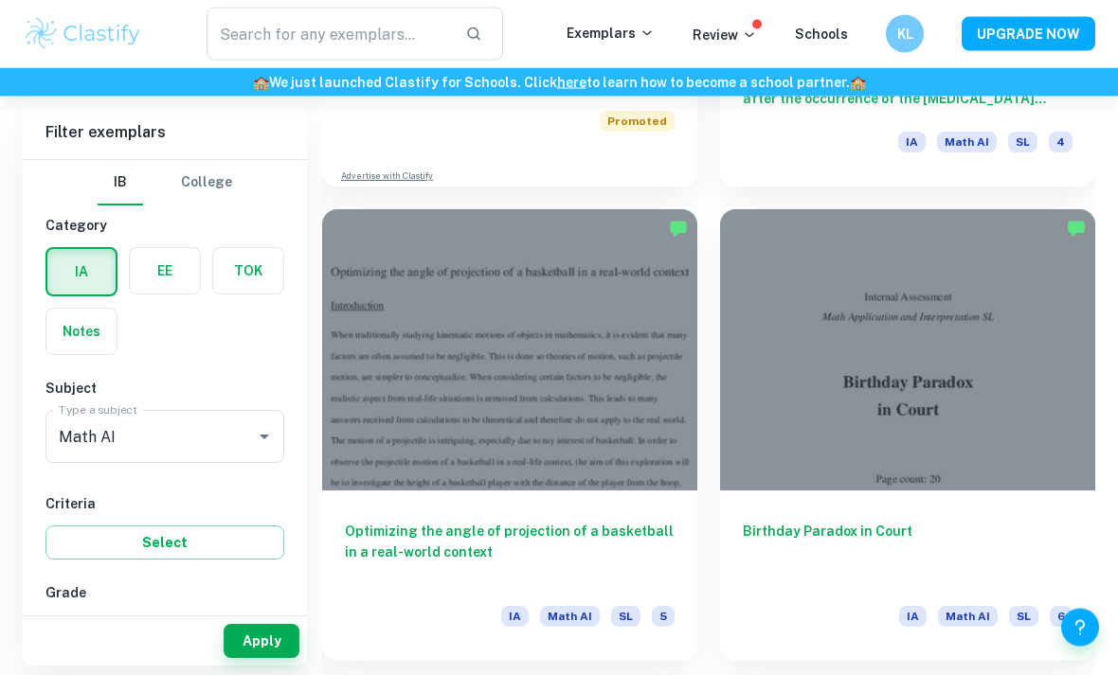
scroll to position [6123, 0]
click at [1001, 457] on div at bounding box center [907, 349] width 375 height 281
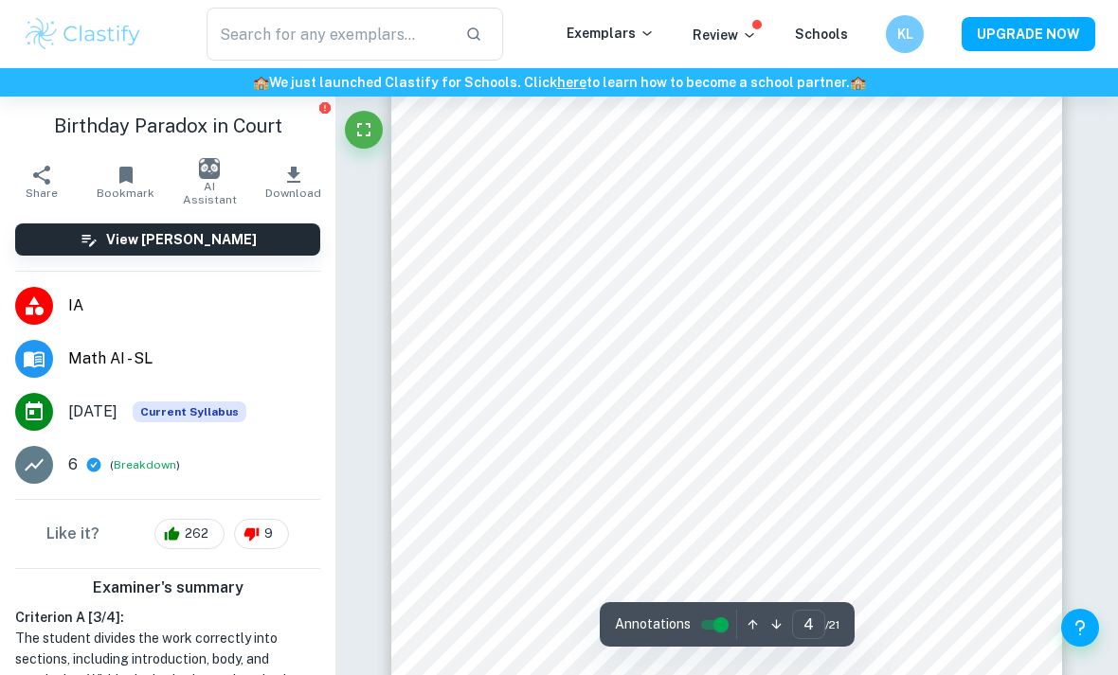
scroll to position [2933, 0]
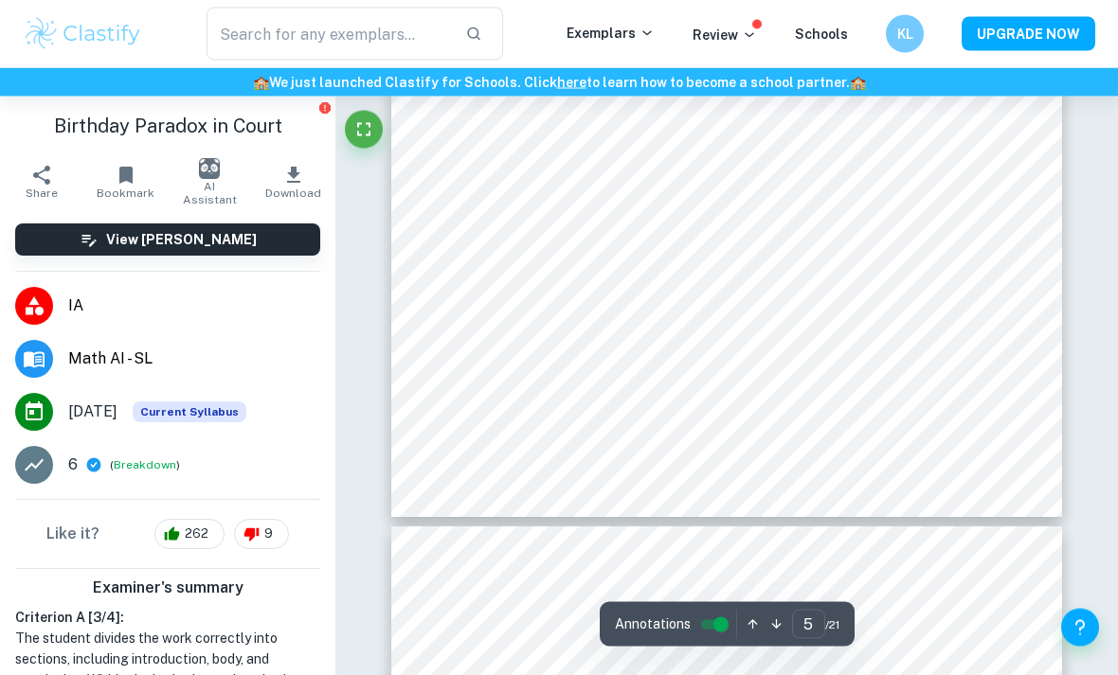
type input "6"
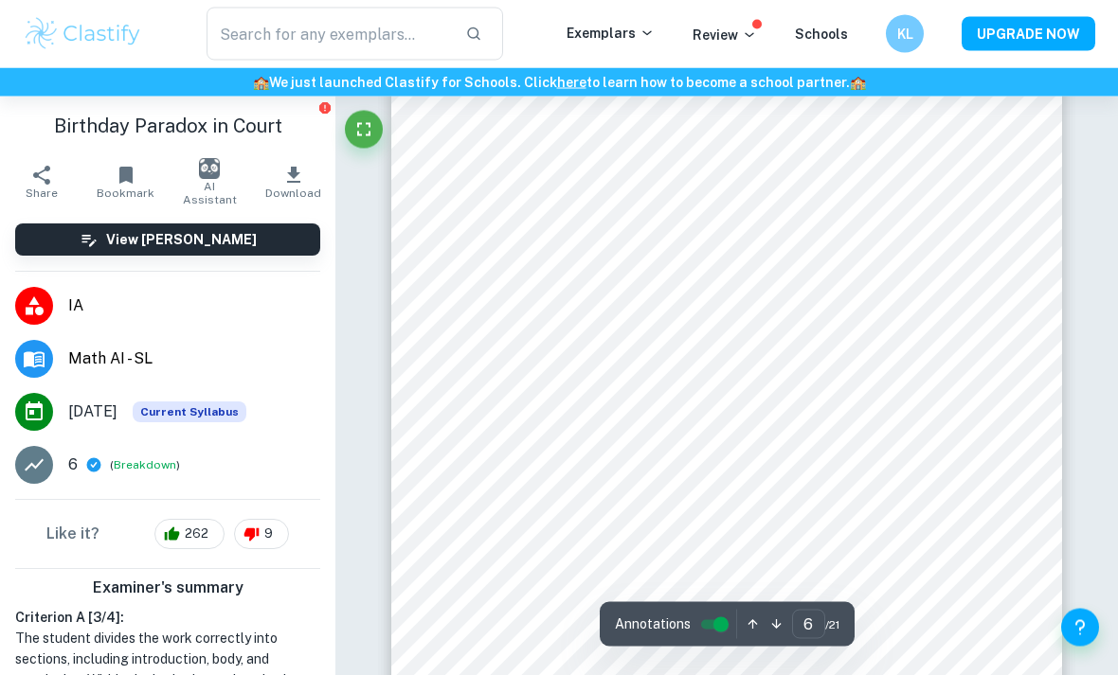
scroll to position [4759, 0]
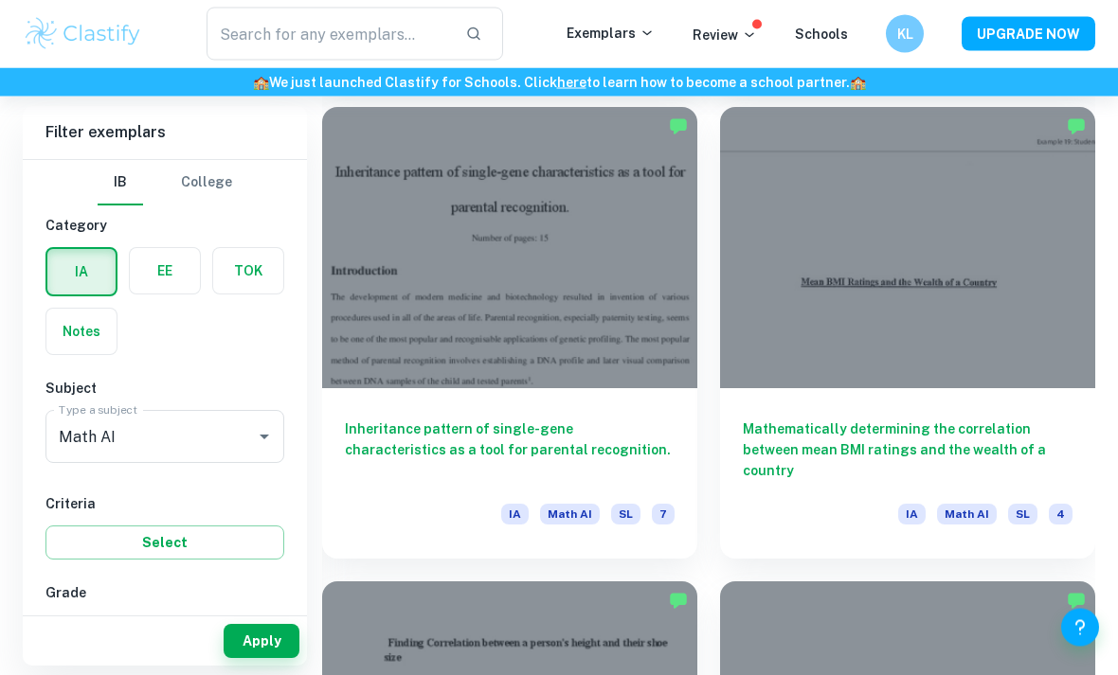
scroll to position [10021, 0]
click at [628, 349] on div at bounding box center [509, 247] width 375 height 281
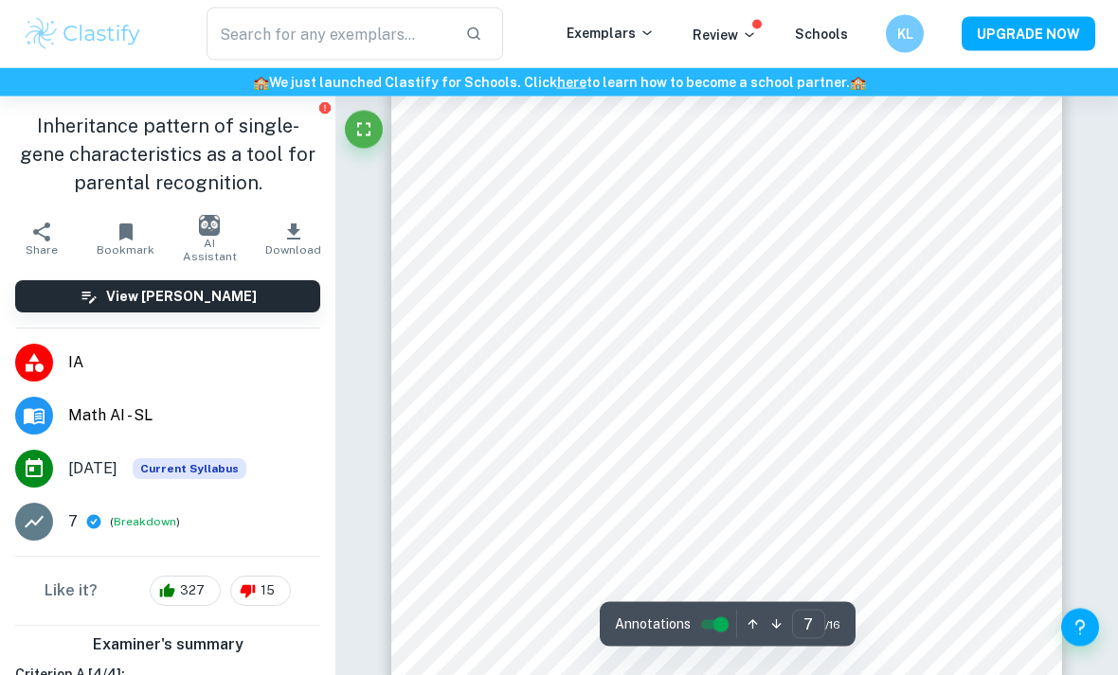
scroll to position [6122, 0]
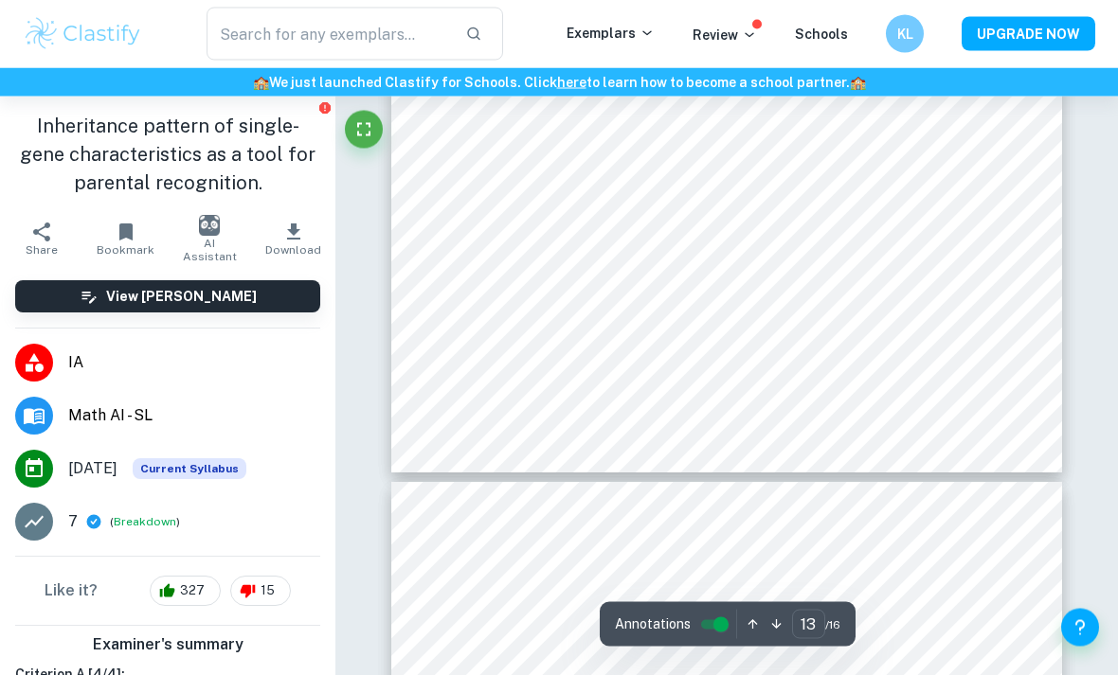
type input "14"
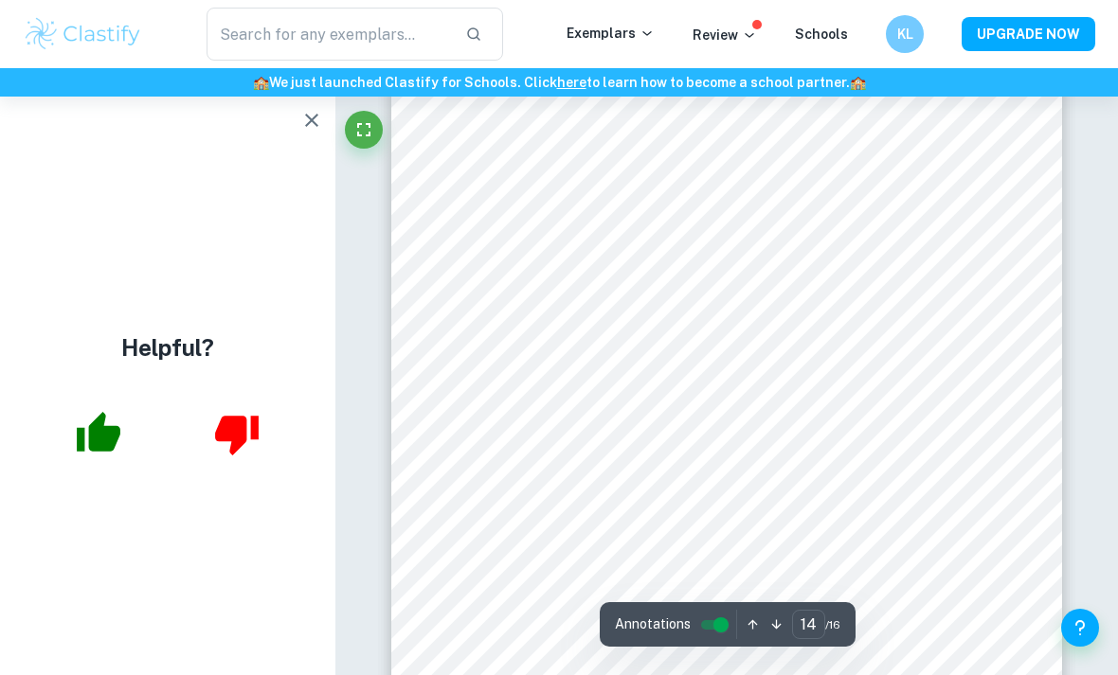
scroll to position [11989, 0]
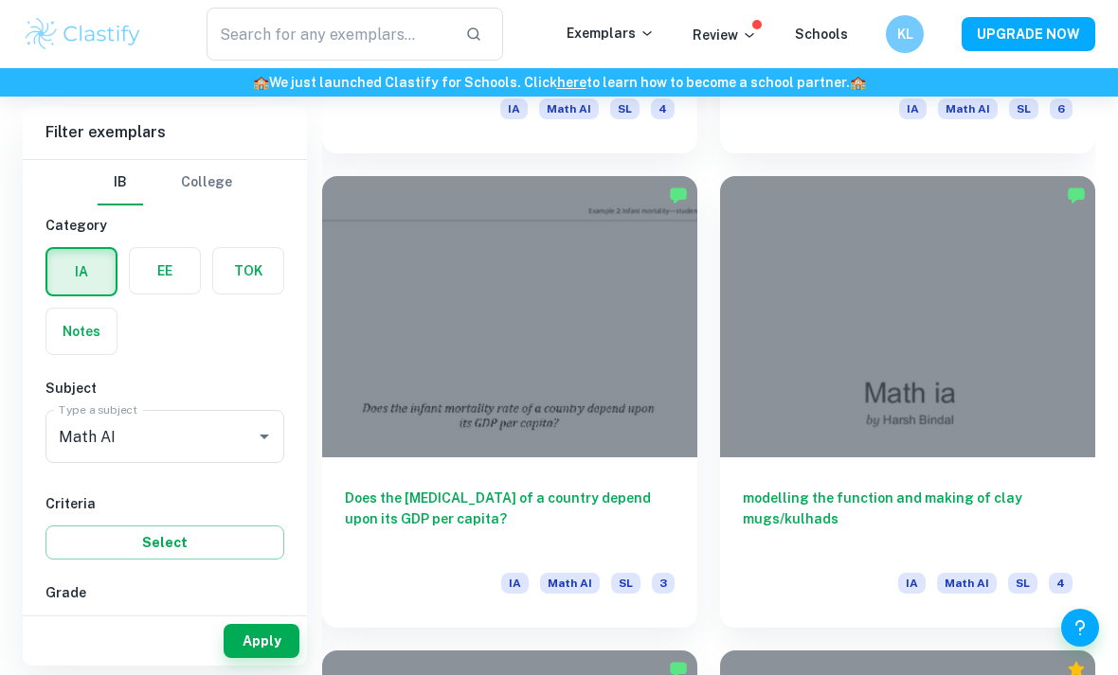
scroll to position [11202, 0]
